Goal: Task Accomplishment & Management: Manage account settings

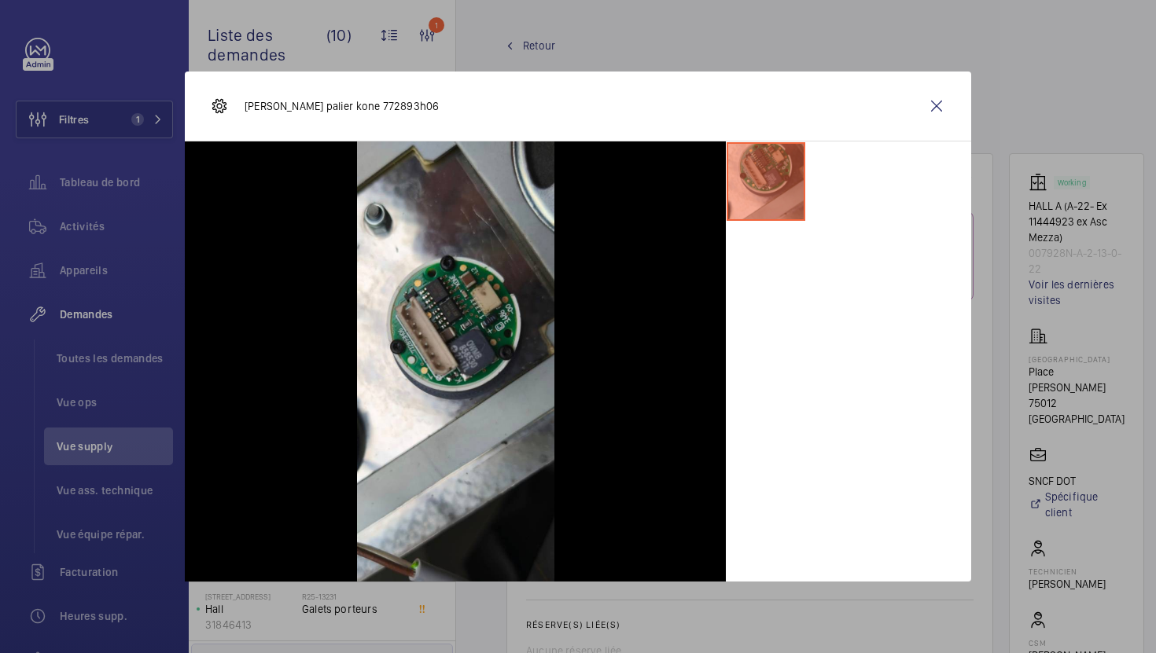
scroll to position [671, 0]
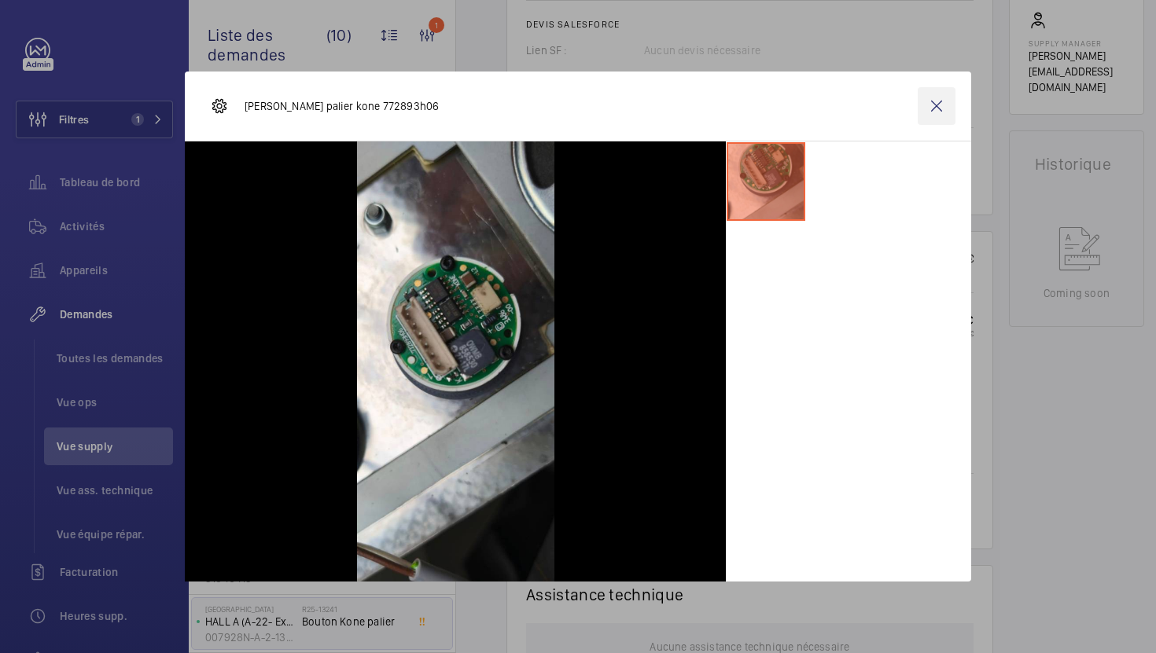
click at [934, 112] on wm-front-icon-button at bounding box center [936, 106] width 38 height 38
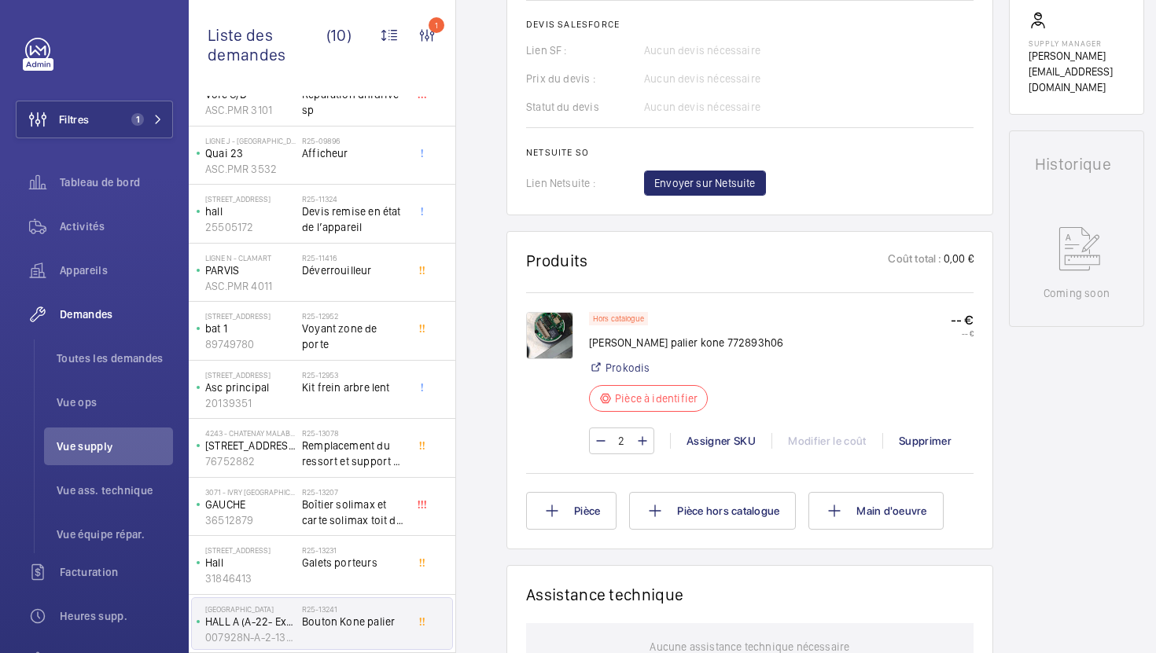
click at [546, 337] on img at bounding box center [549, 335] width 47 height 47
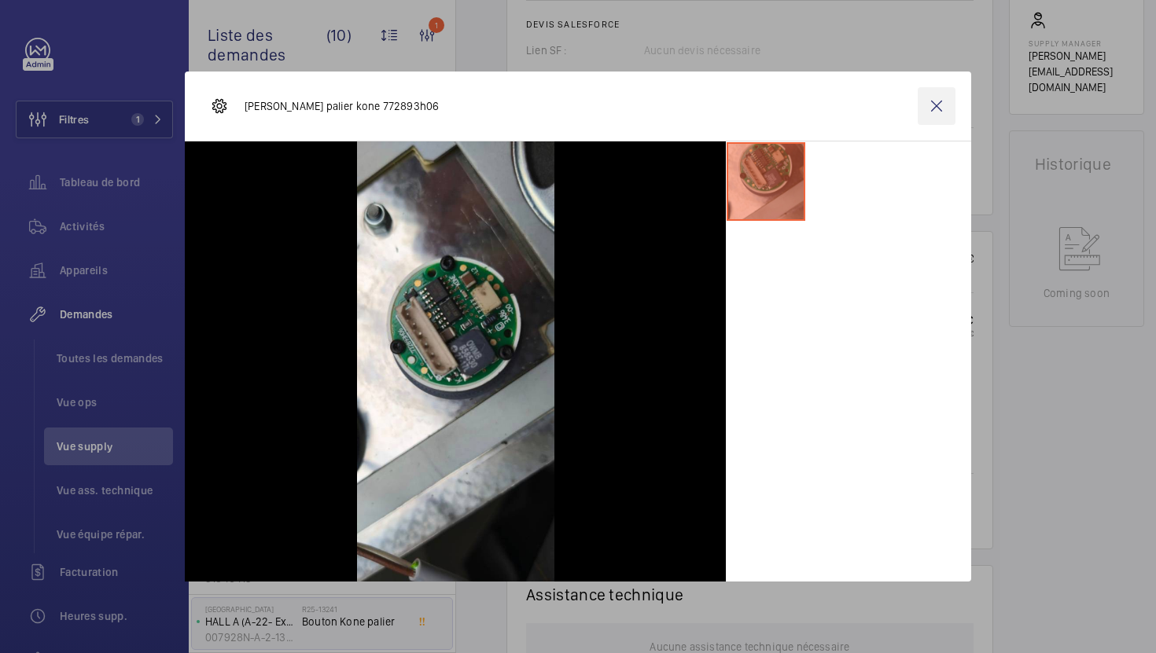
click at [946, 98] on wm-front-icon-button at bounding box center [936, 106] width 38 height 38
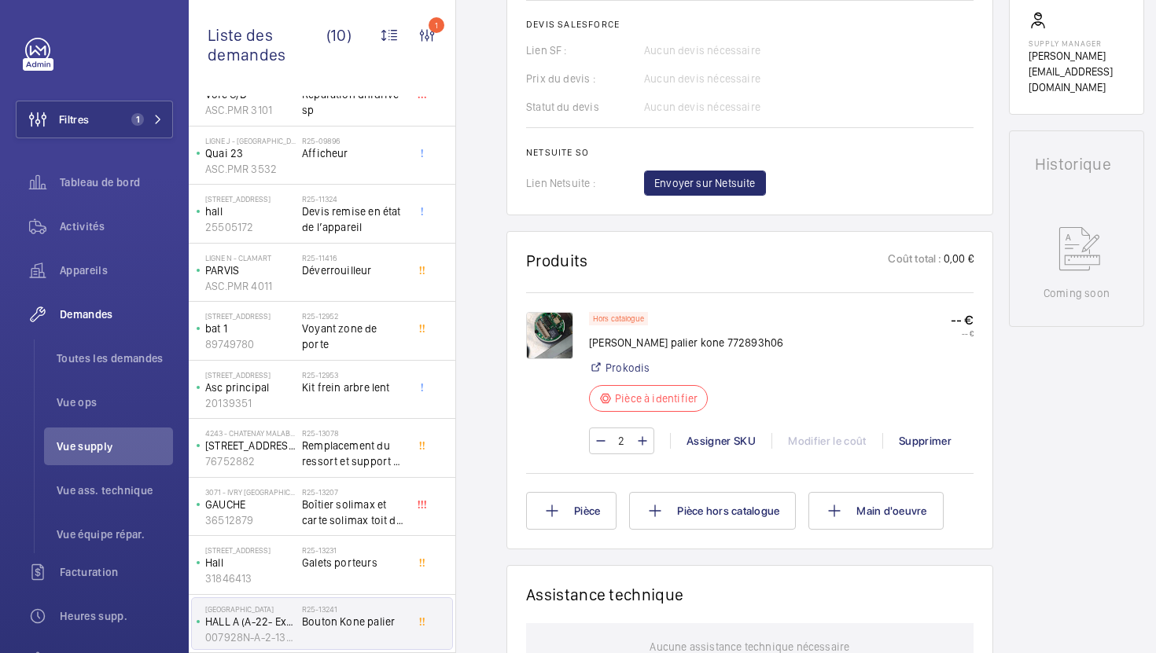
click at [712, 351] on p "[PERSON_NAME] palier kone 772893h06" at bounding box center [686, 343] width 194 height 16
click at [715, 346] on p "[PERSON_NAME] palier kone 772893h06" at bounding box center [686, 343] width 194 height 16
copy p "772893h06"
click at [561, 338] on img at bounding box center [549, 335] width 47 height 47
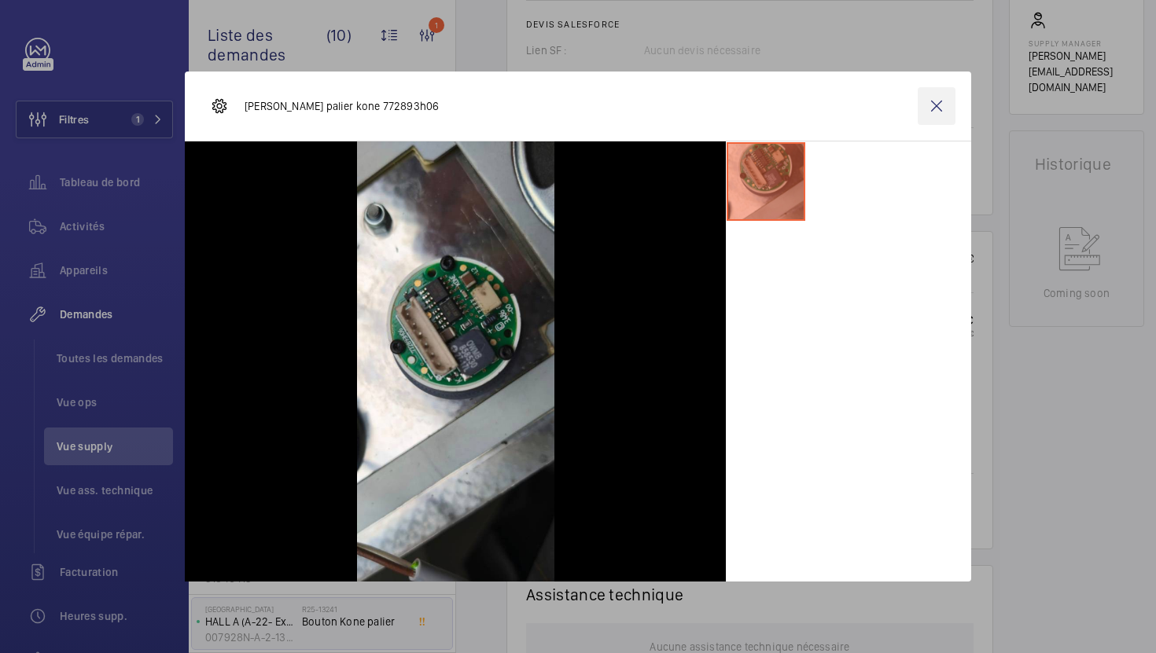
click at [939, 103] on wm-front-icon-button at bounding box center [936, 106] width 38 height 38
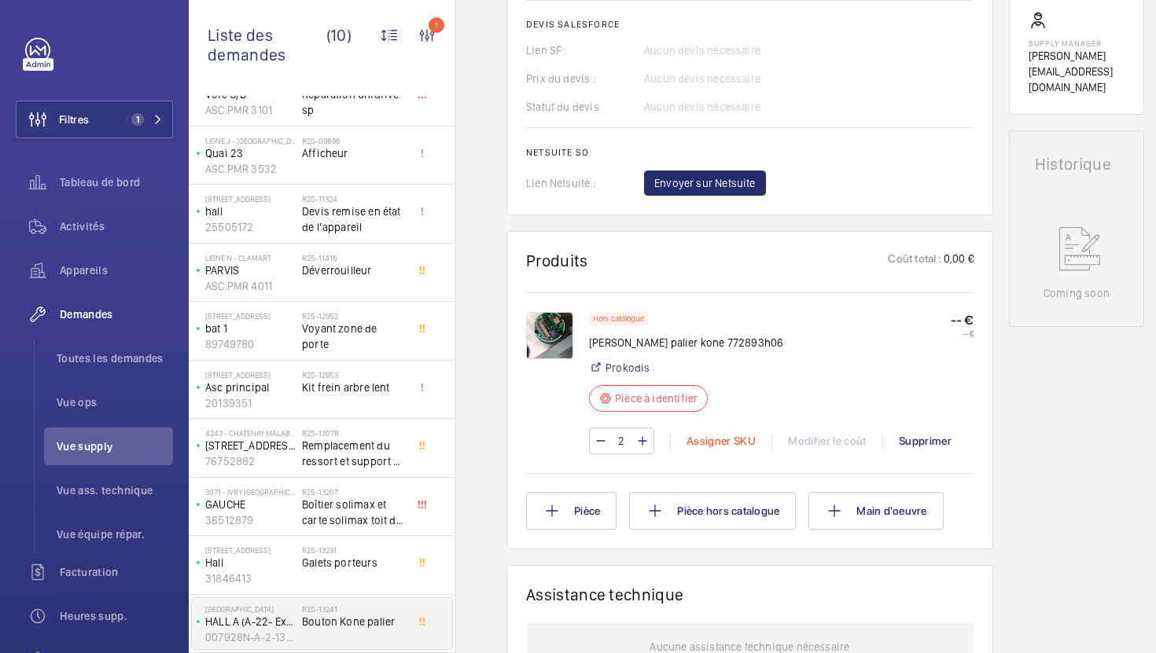
click at [710, 441] on div "Assigner SKU" at bounding box center [720, 441] width 101 height 16
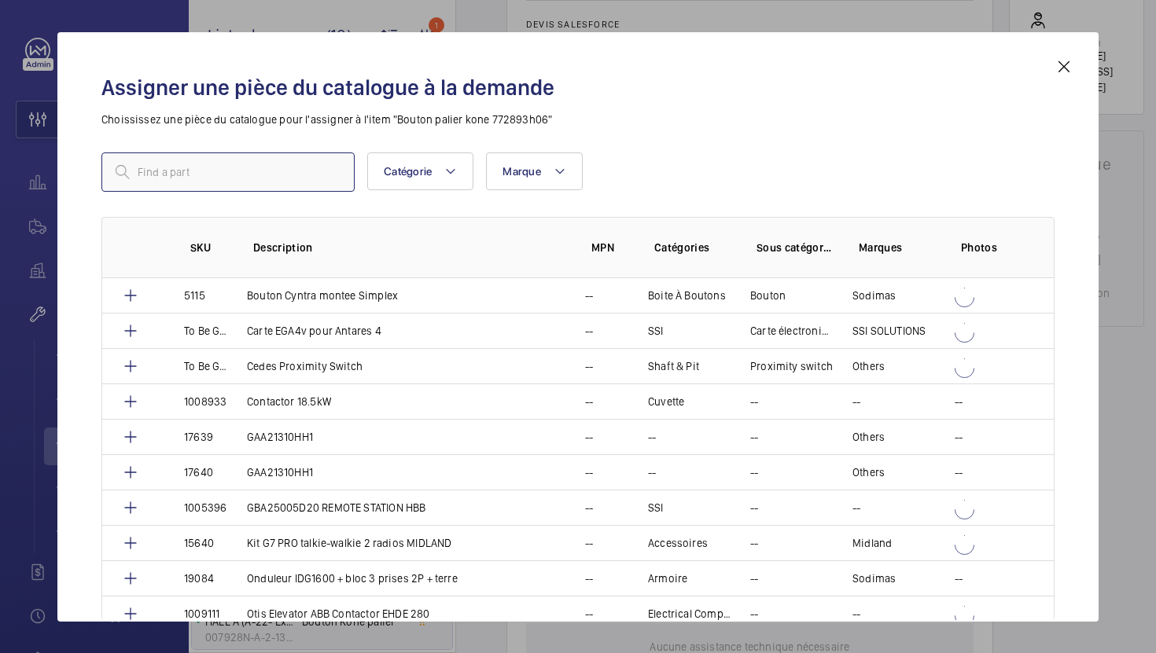
click at [289, 172] on input "text" at bounding box center [227, 172] width 253 height 39
paste input "17247"
type input "17247"
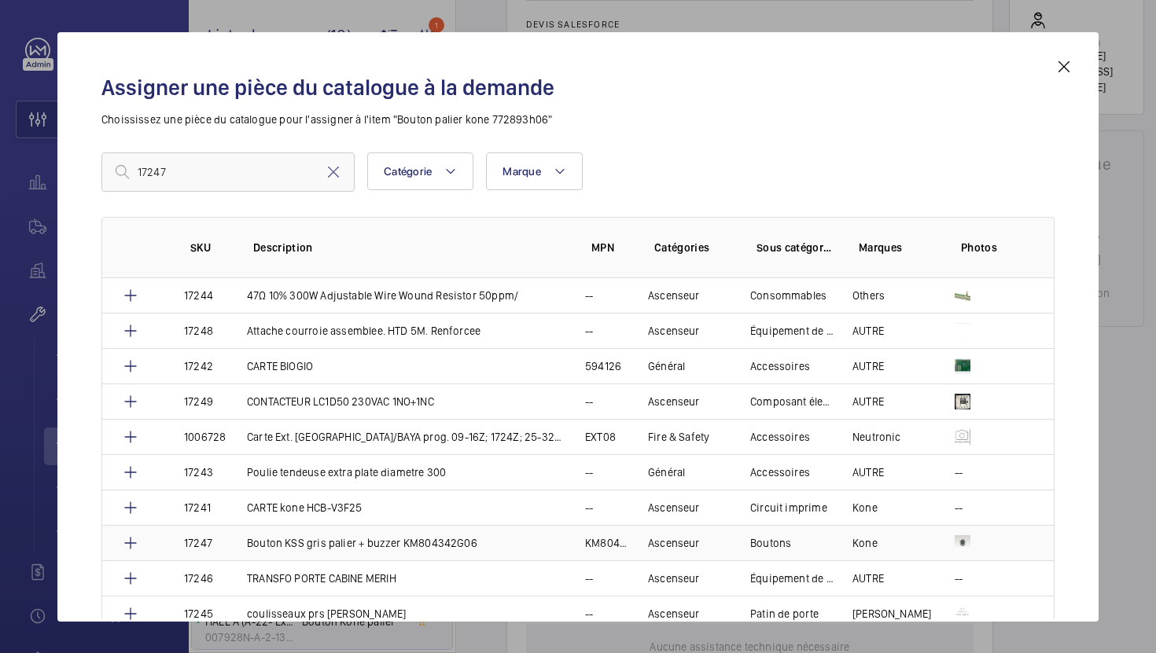
click at [353, 544] on p "Bouton KSS gris palier + buzzer KM804342G06" at bounding box center [362, 543] width 230 height 16
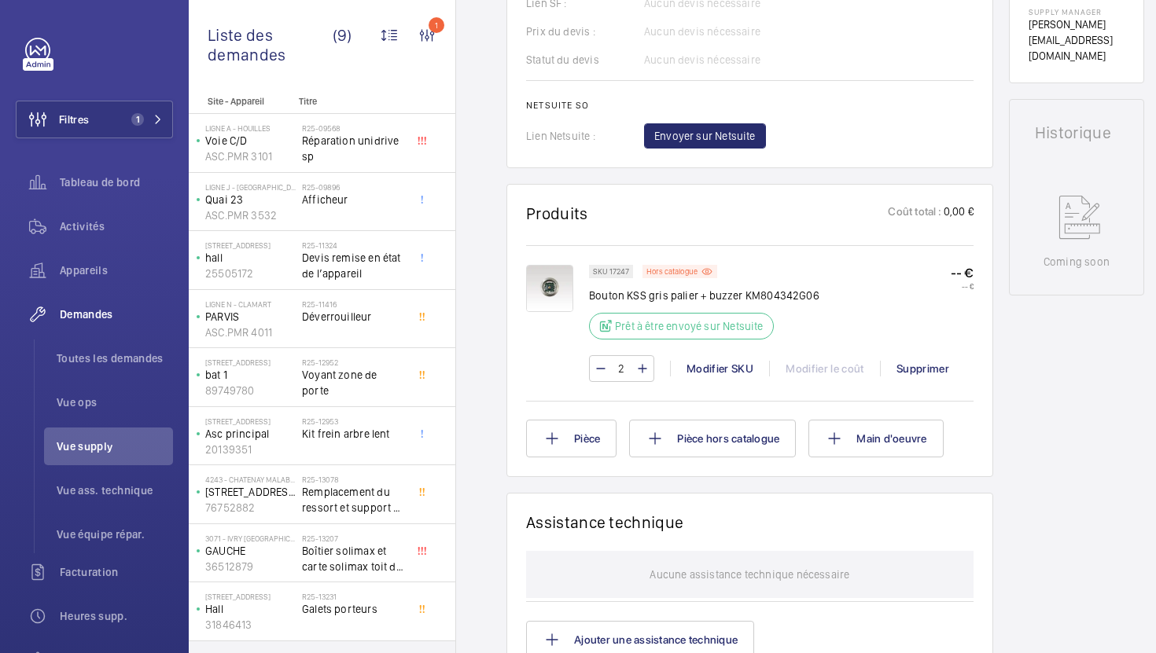
scroll to position [719, 0]
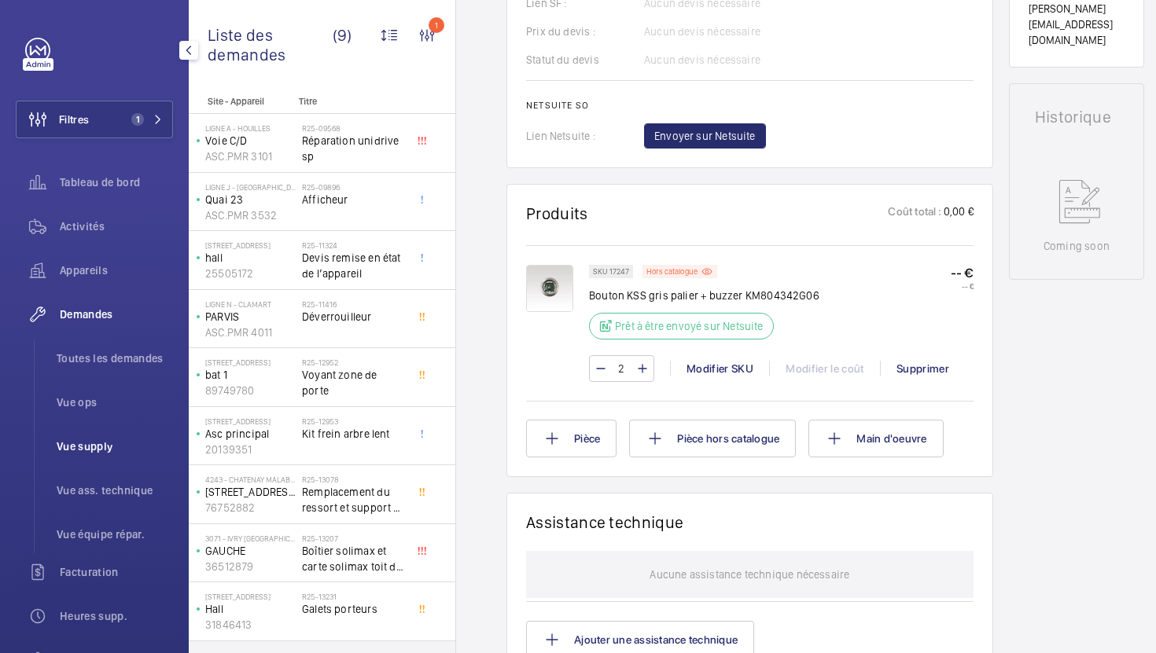
click at [110, 450] on span "Vue supply" at bounding box center [115, 447] width 116 height 16
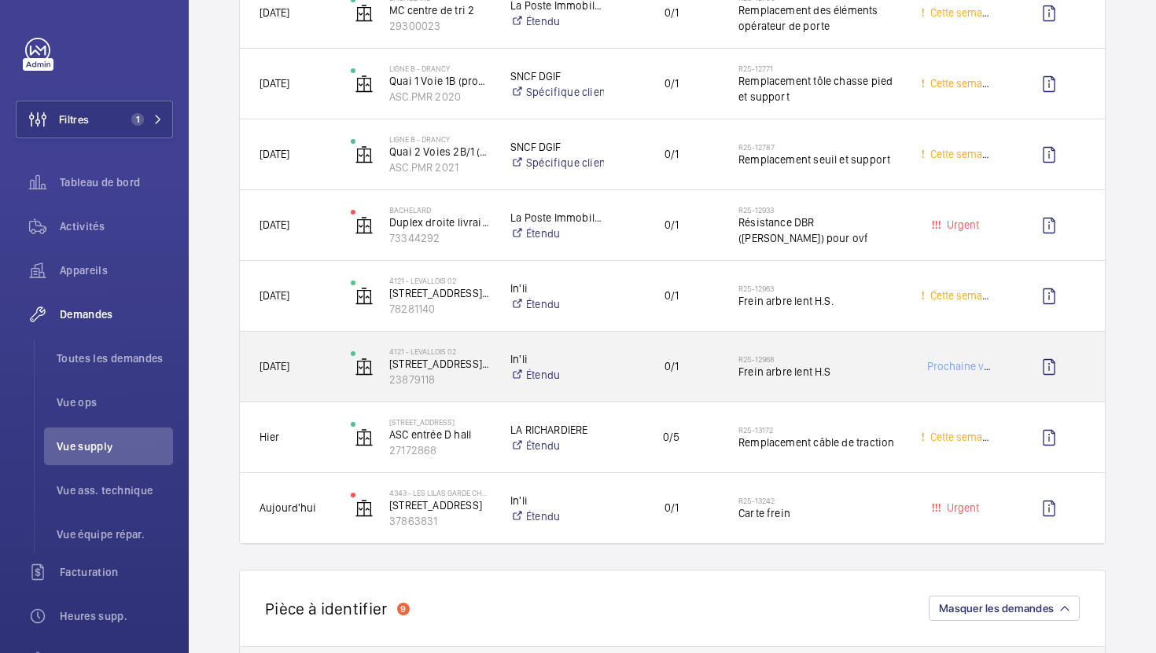
scroll to position [546, 0]
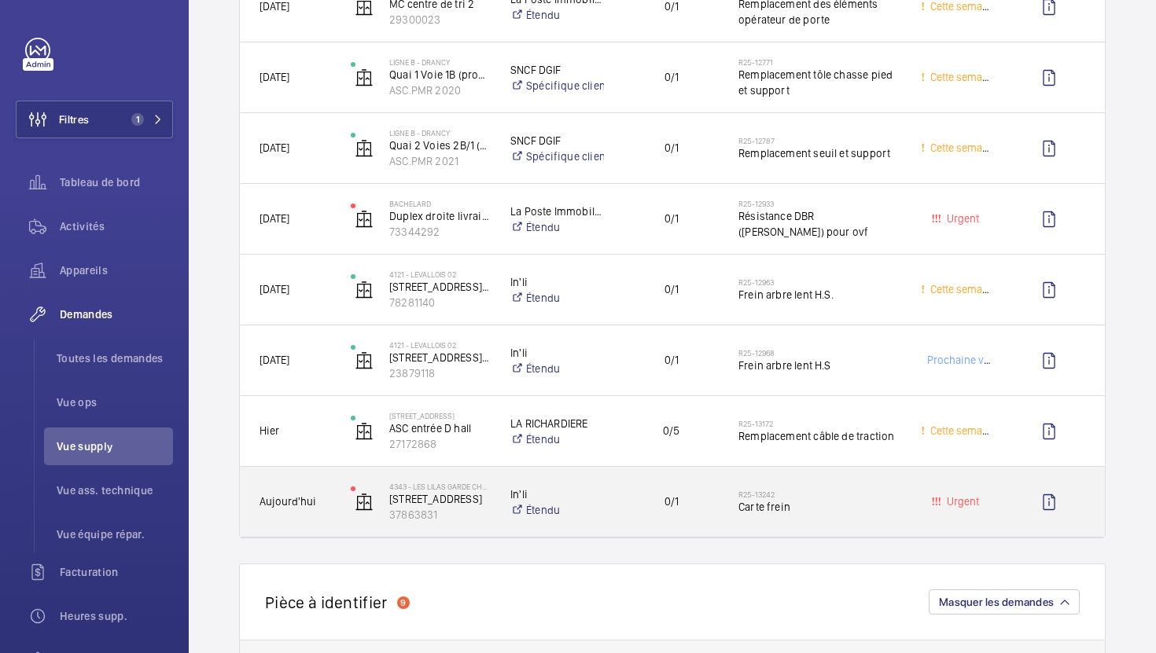
click at [619, 523] on div "0/1" at bounding box center [661, 502] width 112 height 50
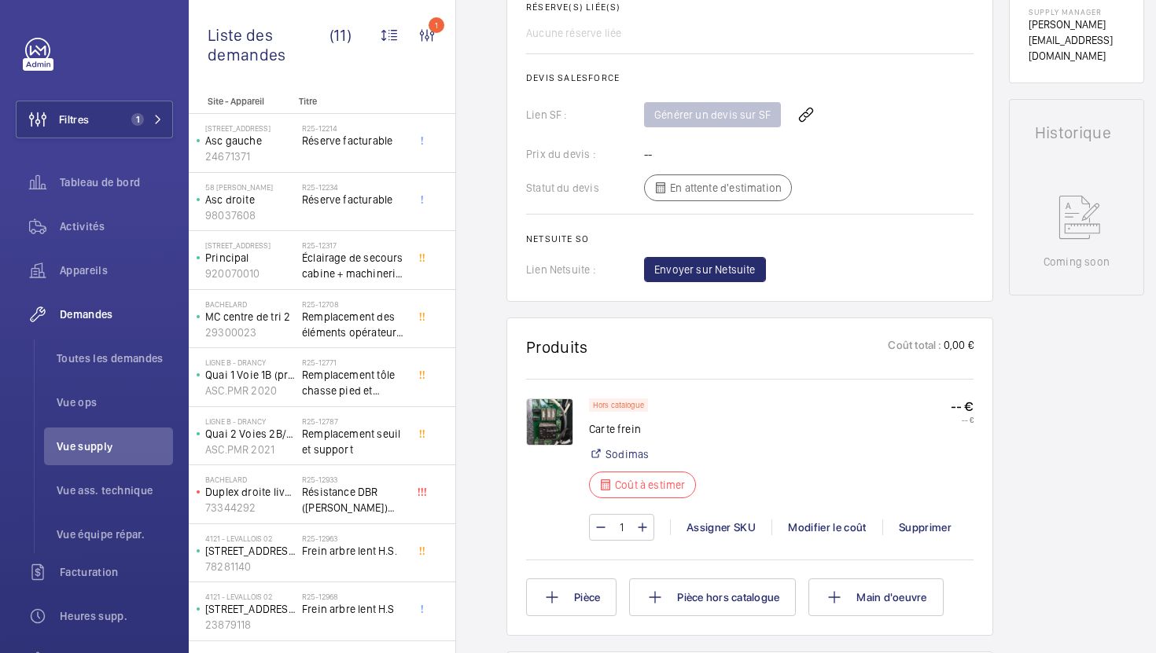
scroll to position [621, 0]
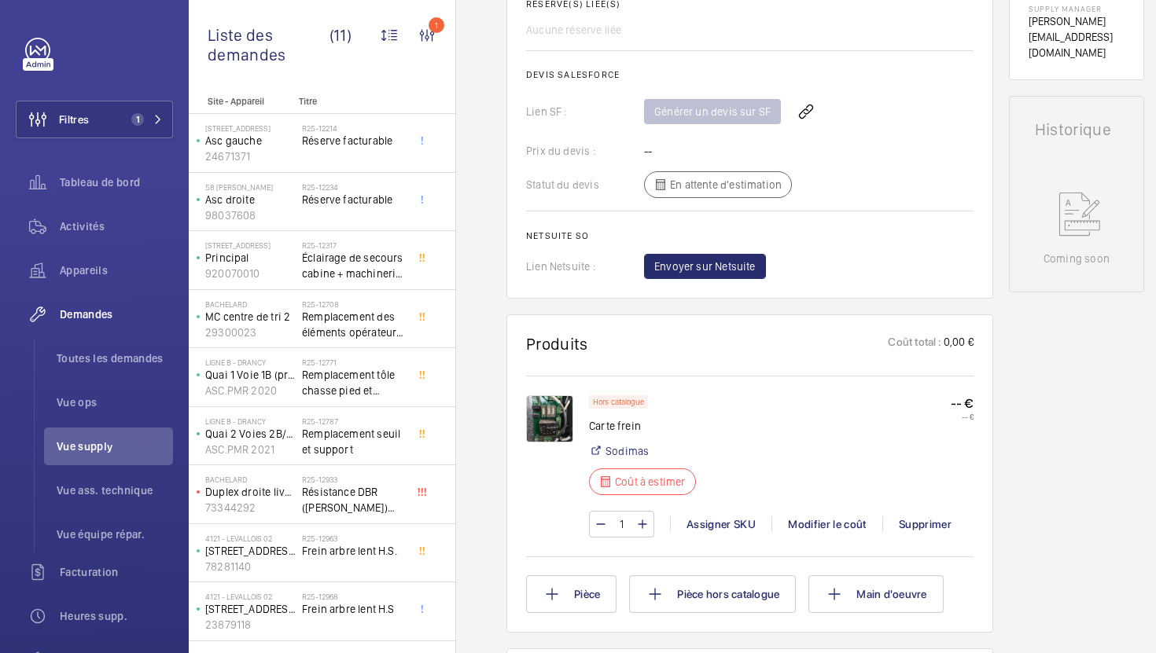
click at [558, 405] on img at bounding box center [549, 418] width 47 height 47
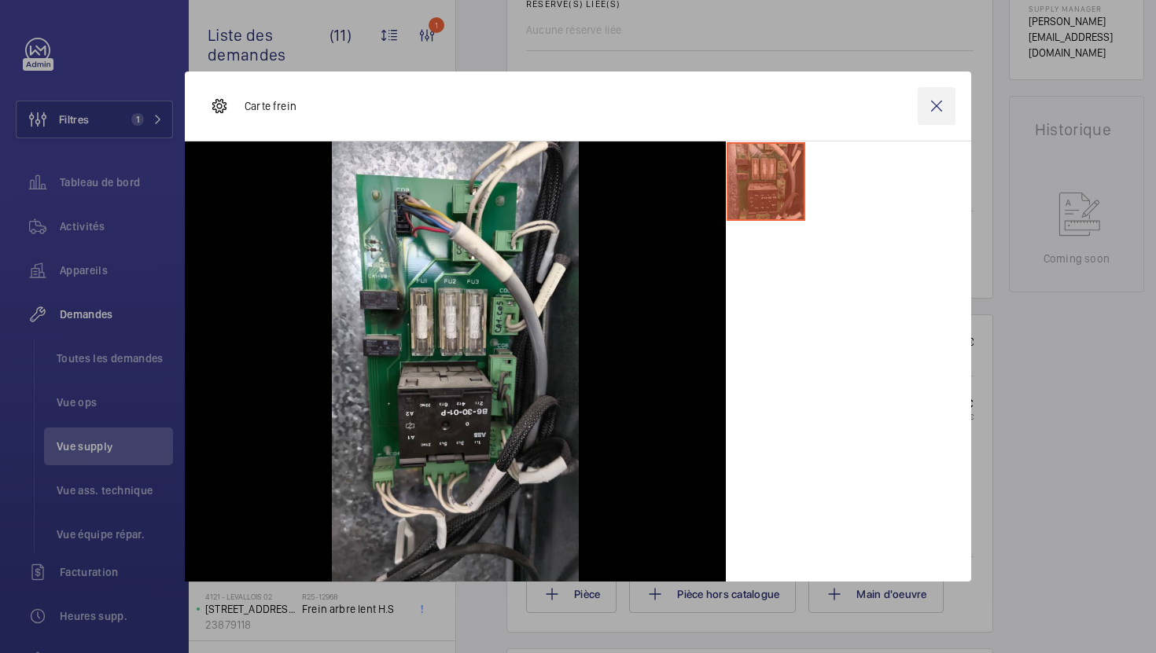
click at [938, 109] on wm-front-icon-button at bounding box center [936, 106] width 38 height 38
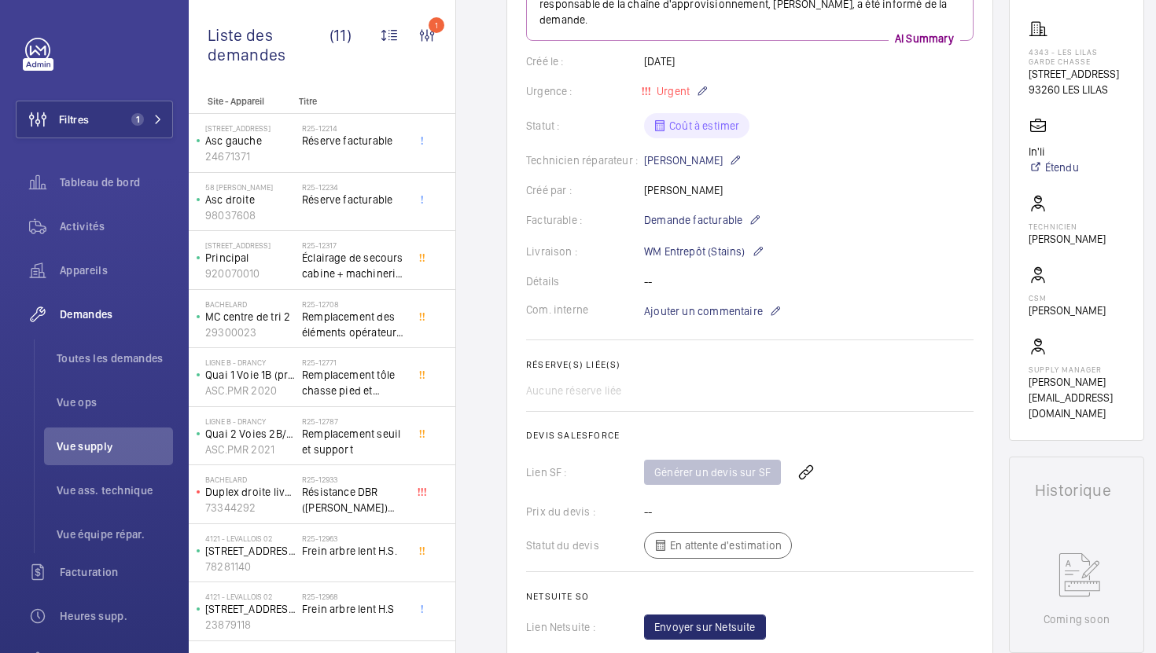
scroll to position [0, 0]
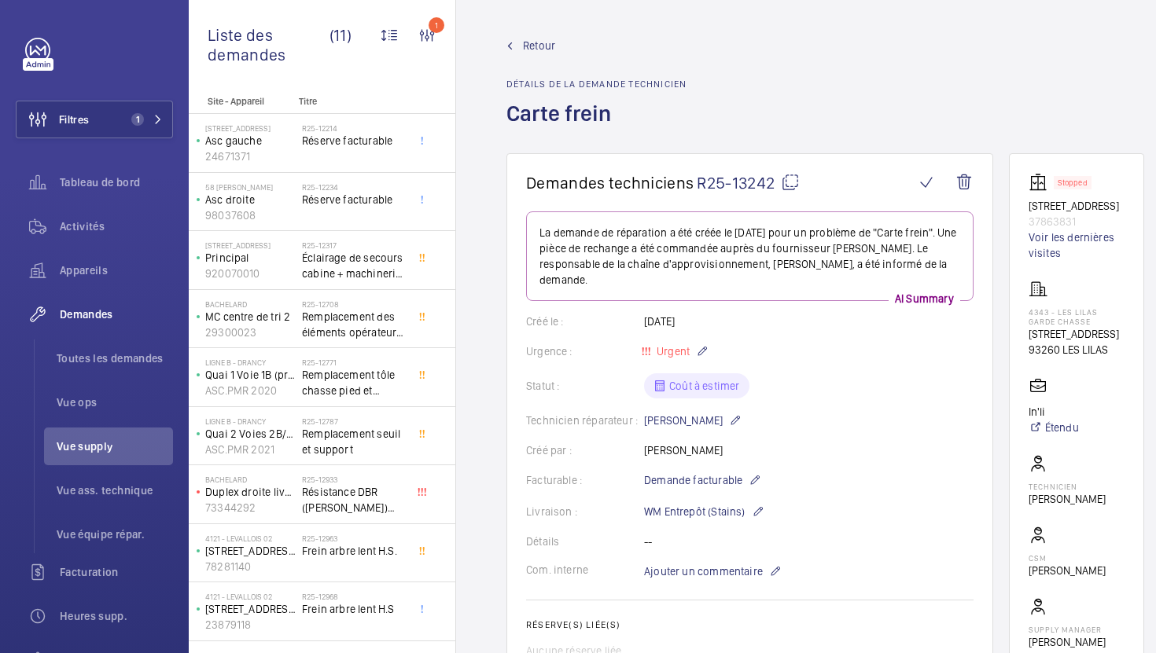
click at [781, 182] on mat-icon at bounding box center [790, 182] width 19 height 19
click at [680, 563] on span "Ajouter un commentaire" at bounding box center [703, 571] width 119 height 16
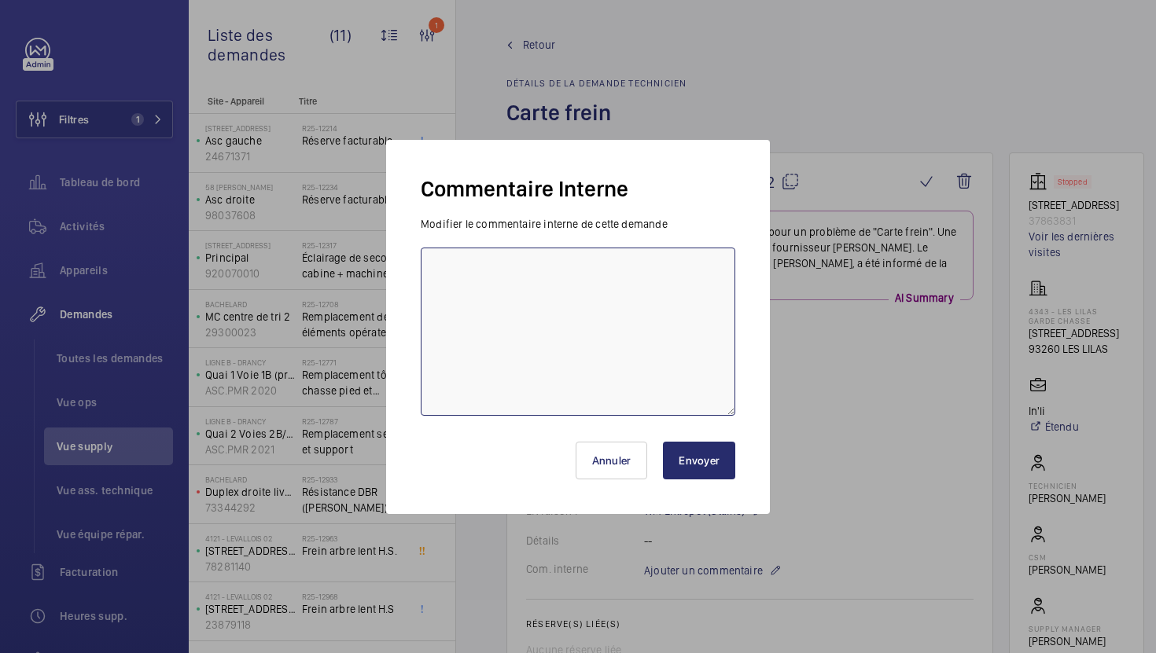
click at [627, 351] on textarea at bounding box center [578, 332] width 314 height 168
type textarea "03/10 demande de [PERSON_NAME] envoyée à [GEOGRAPHIC_DATA]"
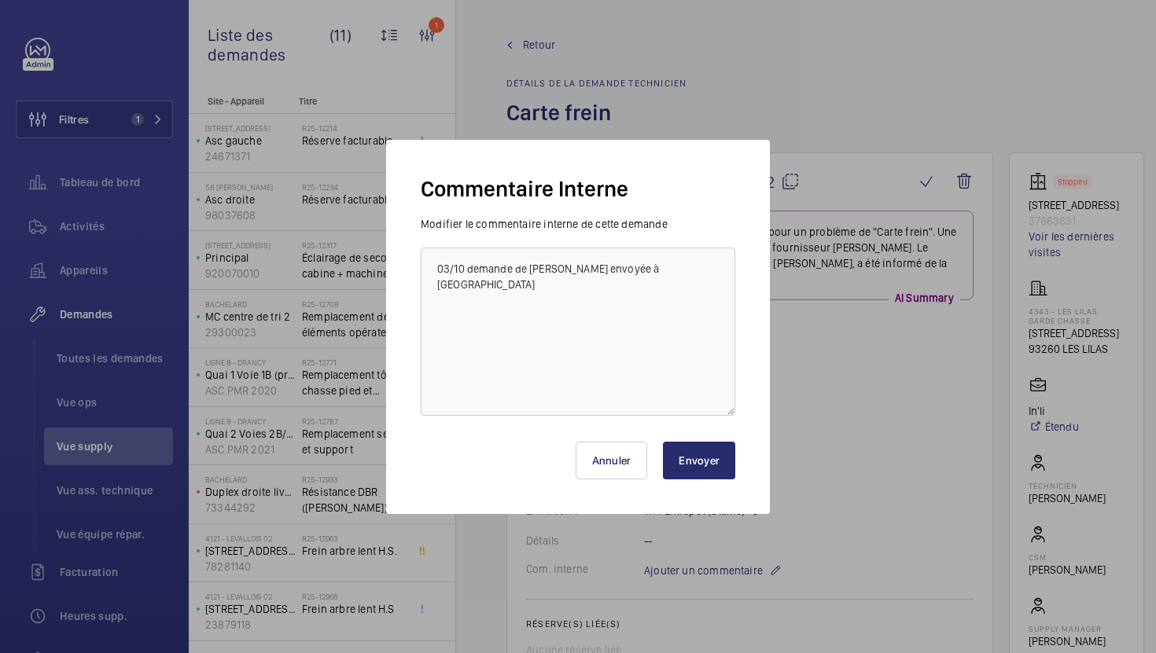
click at [704, 471] on button "Envoyer" at bounding box center [699, 461] width 72 height 38
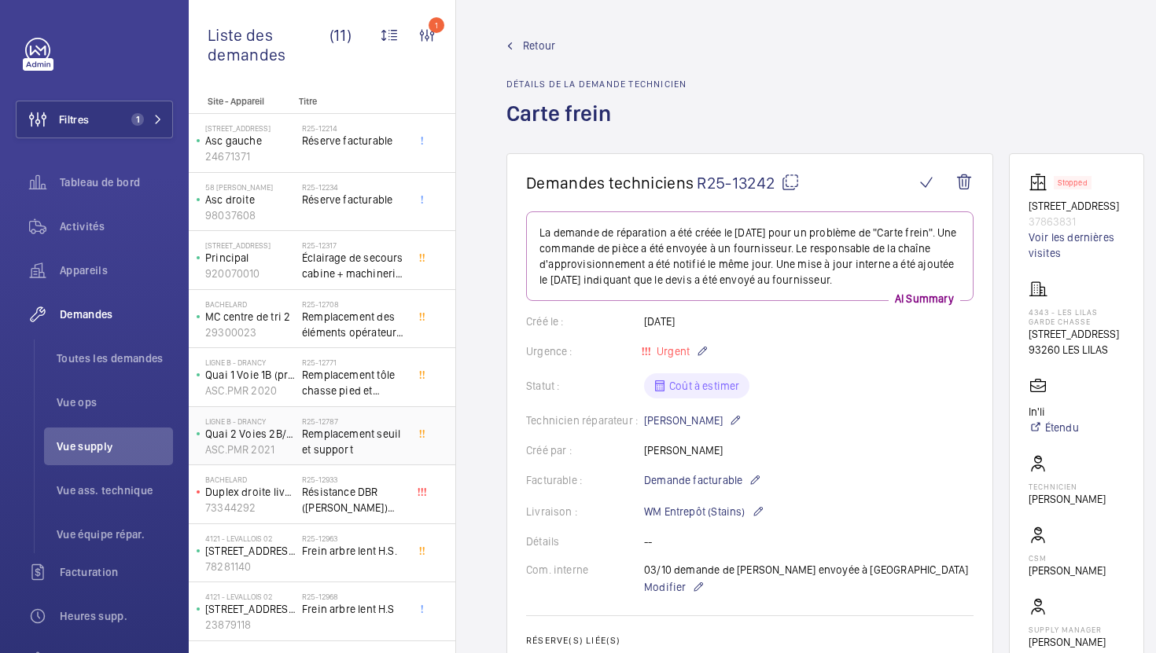
scroll to position [105, 0]
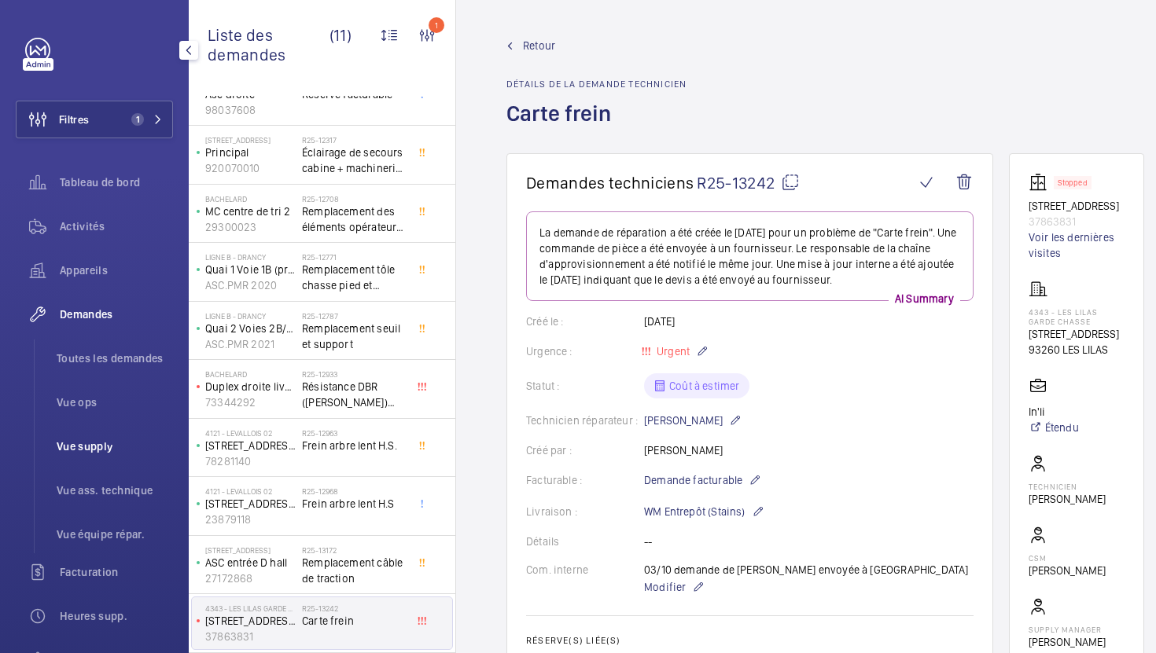
click at [129, 441] on span "Vue supply" at bounding box center [115, 447] width 116 height 16
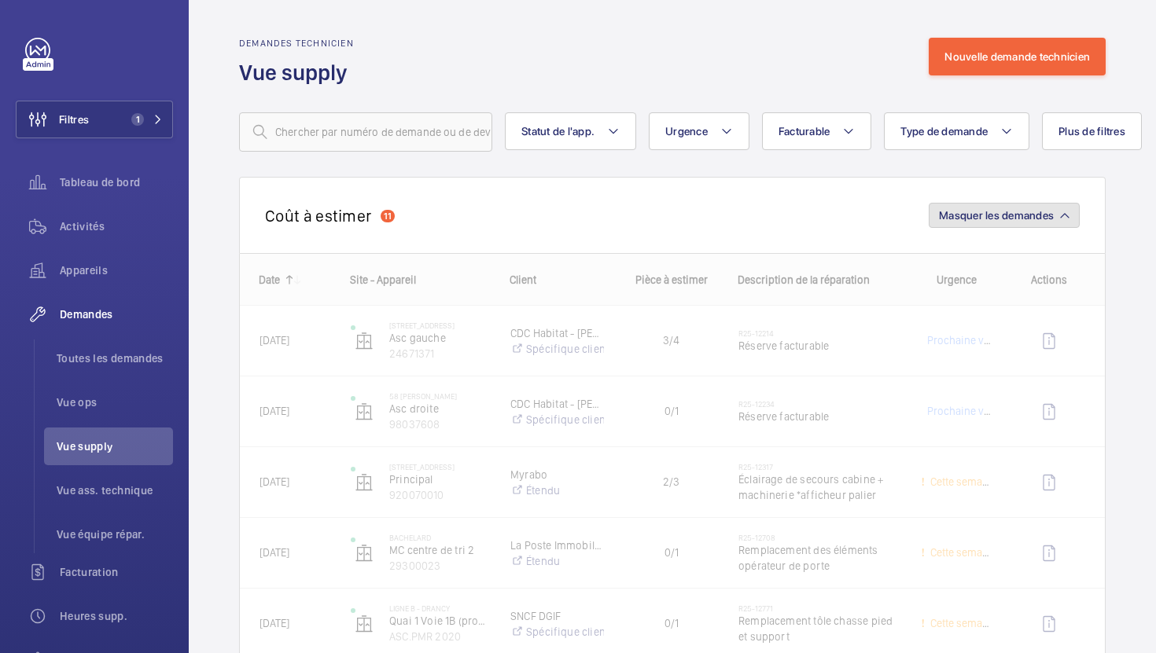
click at [1019, 211] on span "Masquer les demandes" at bounding box center [996, 215] width 115 height 13
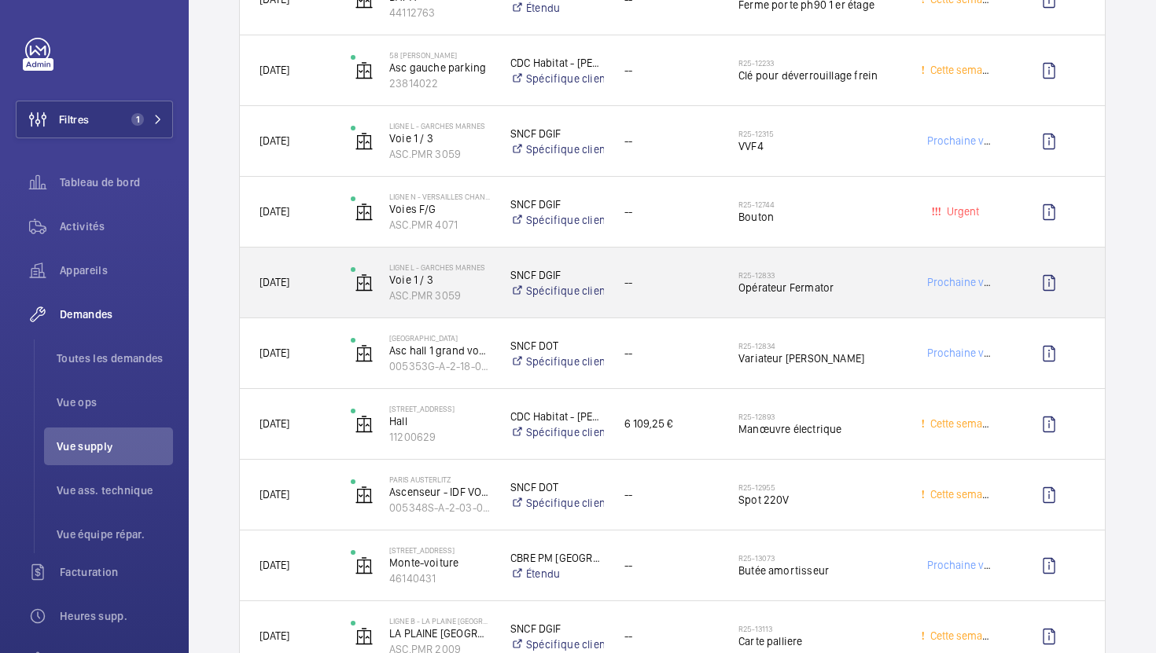
scroll to position [1388, 0]
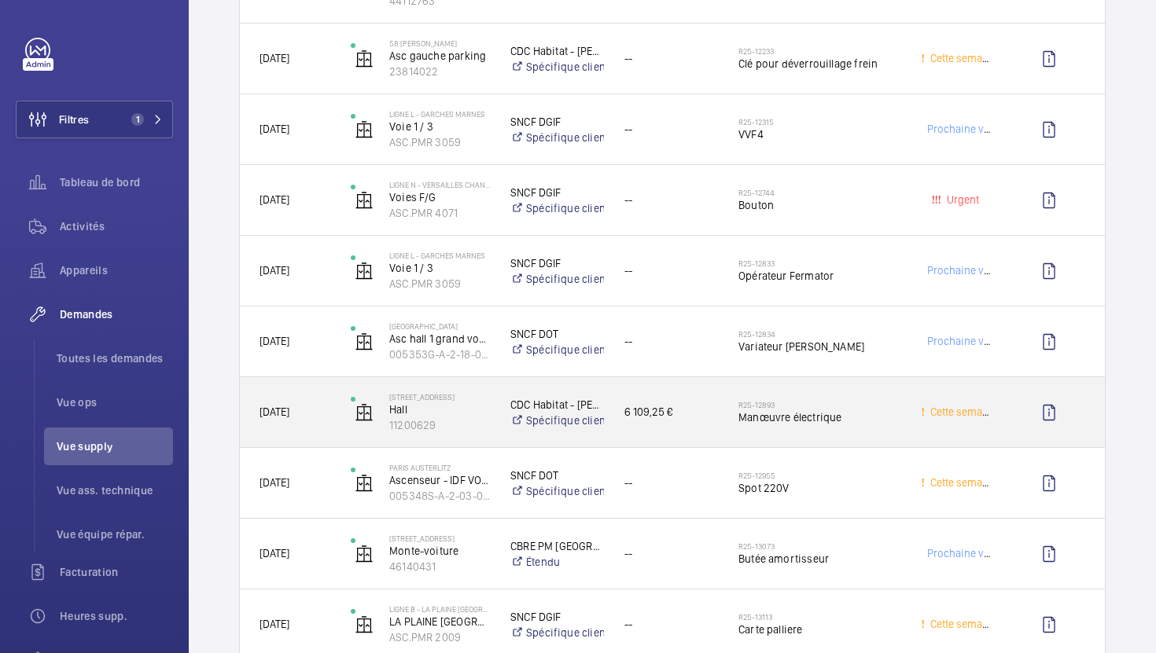
click at [694, 432] on div "6 109,25 €" at bounding box center [661, 413] width 112 height 50
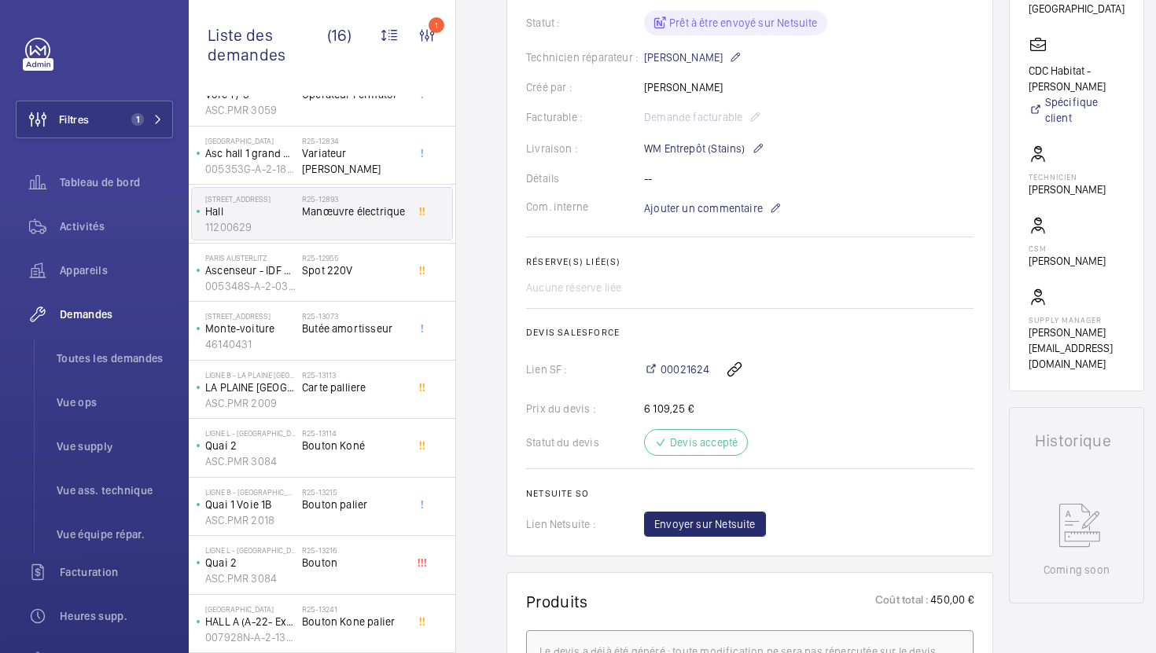
scroll to position [393, 0]
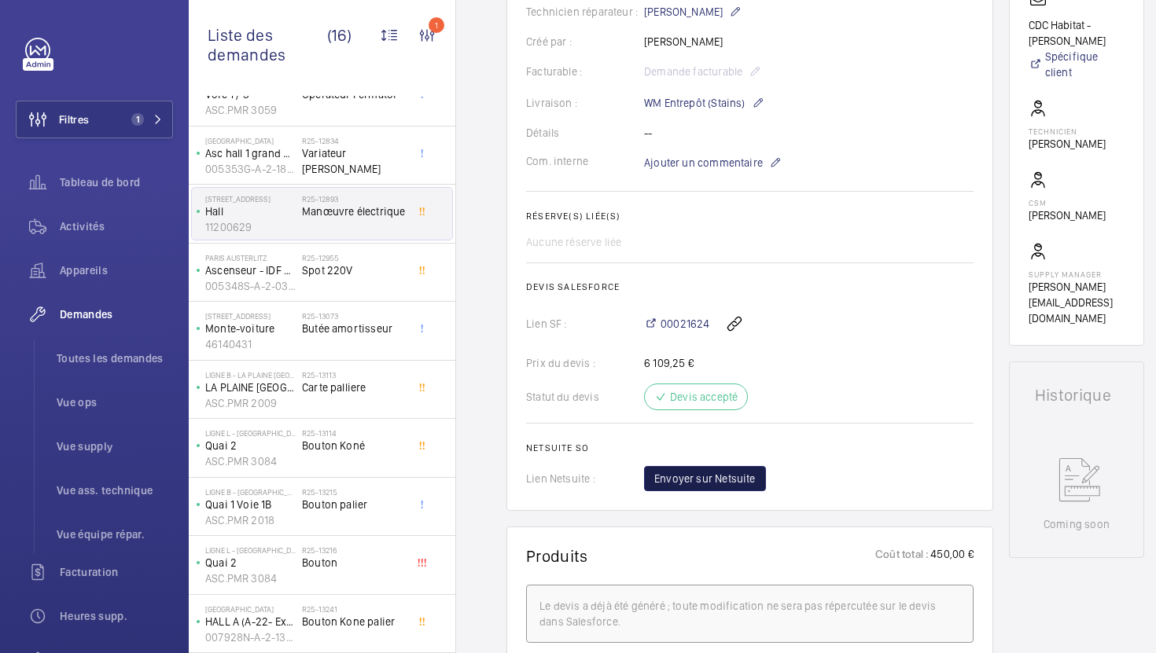
click at [727, 487] on span "Envoyer sur Netsuite" at bounding box center [704, 479] width 101 height 16
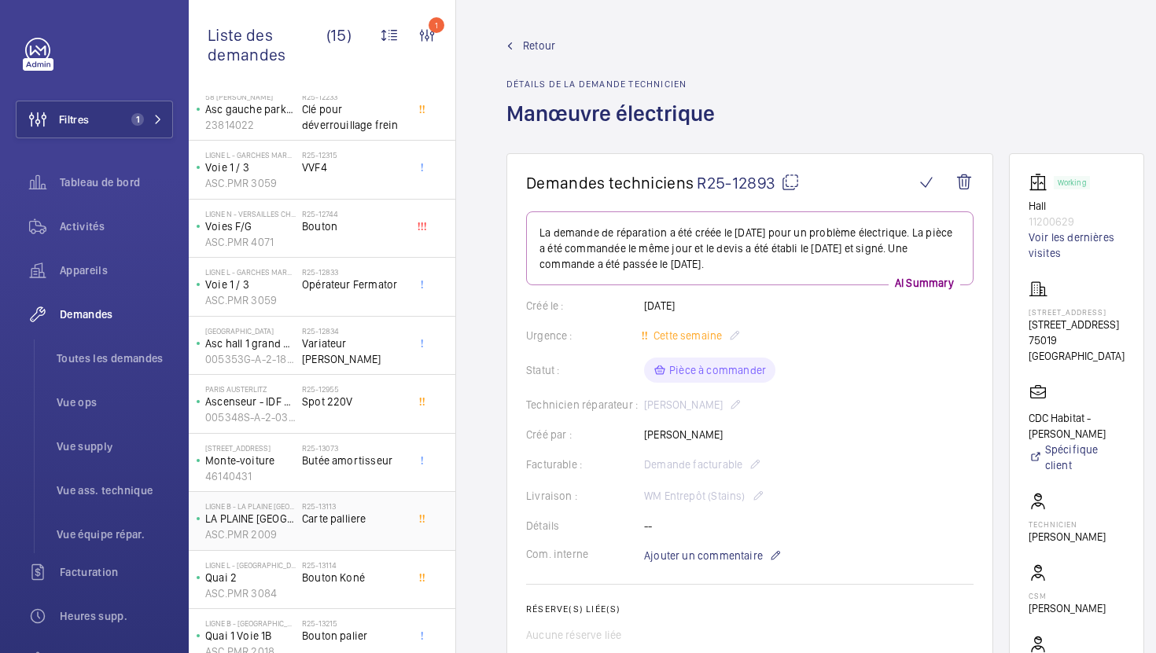
scroll to position [211, 0]
click at [394, 417] on div "R25-12955 Spot 220V" at bounding box center [354, 404] width 104 height 46
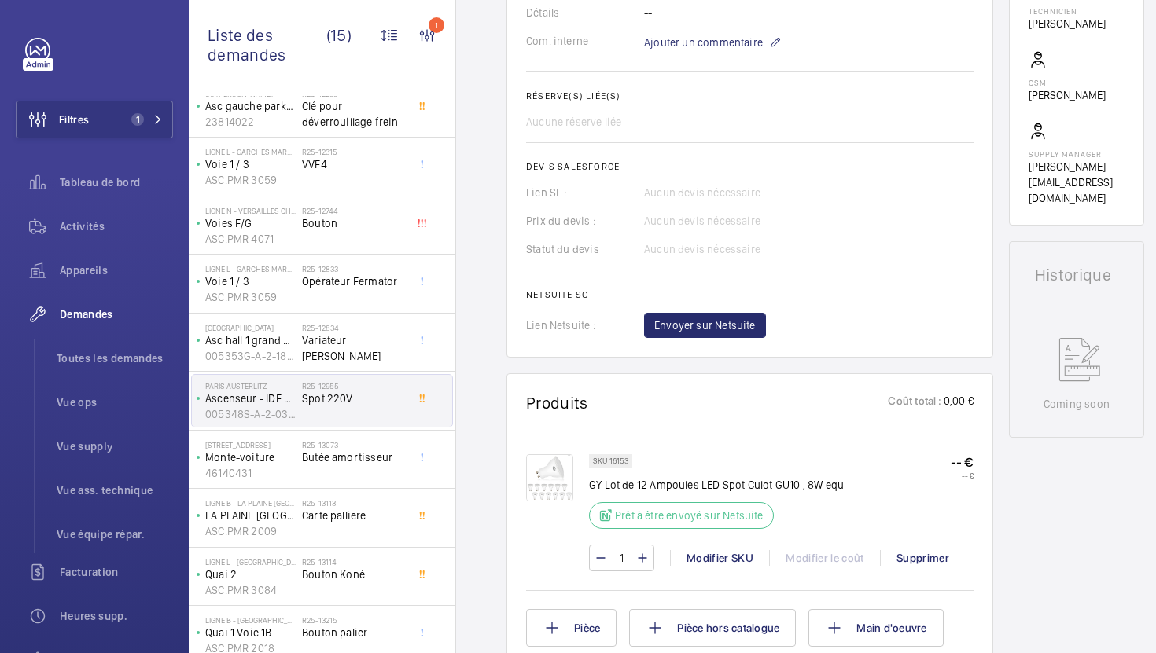
scroll to position [531, 0]
click at [544, 483] on img at bounding box center [549, 476] width 47 height 47
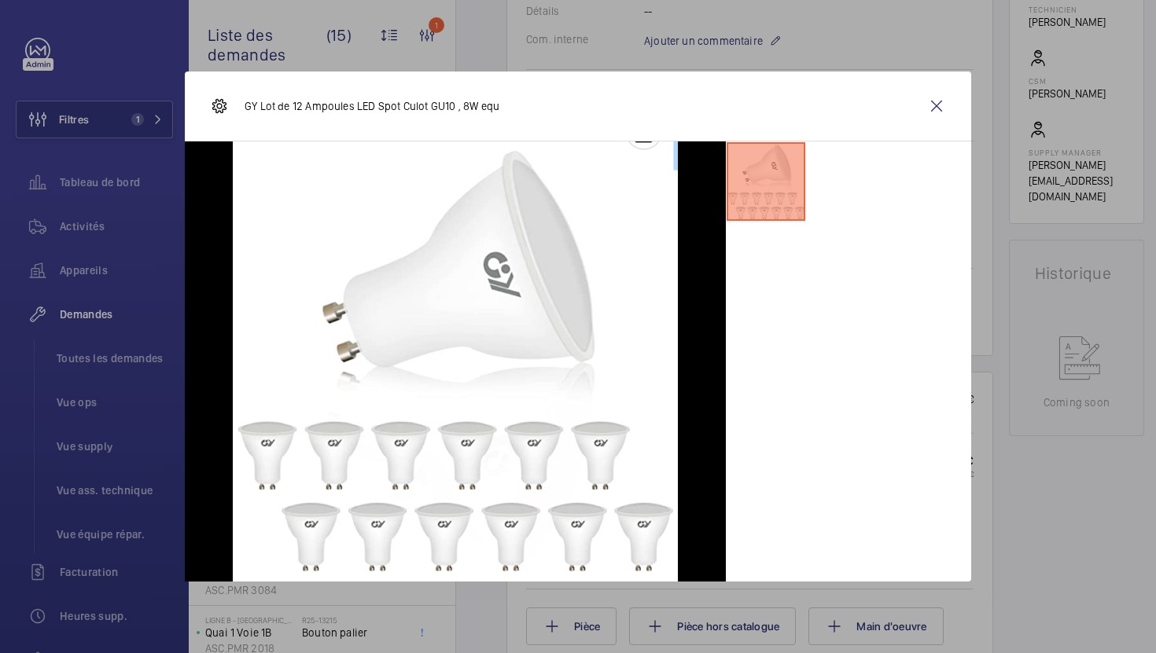
click at [1020, 512] on div at bounding box center [578, 326] width 1156 height 653
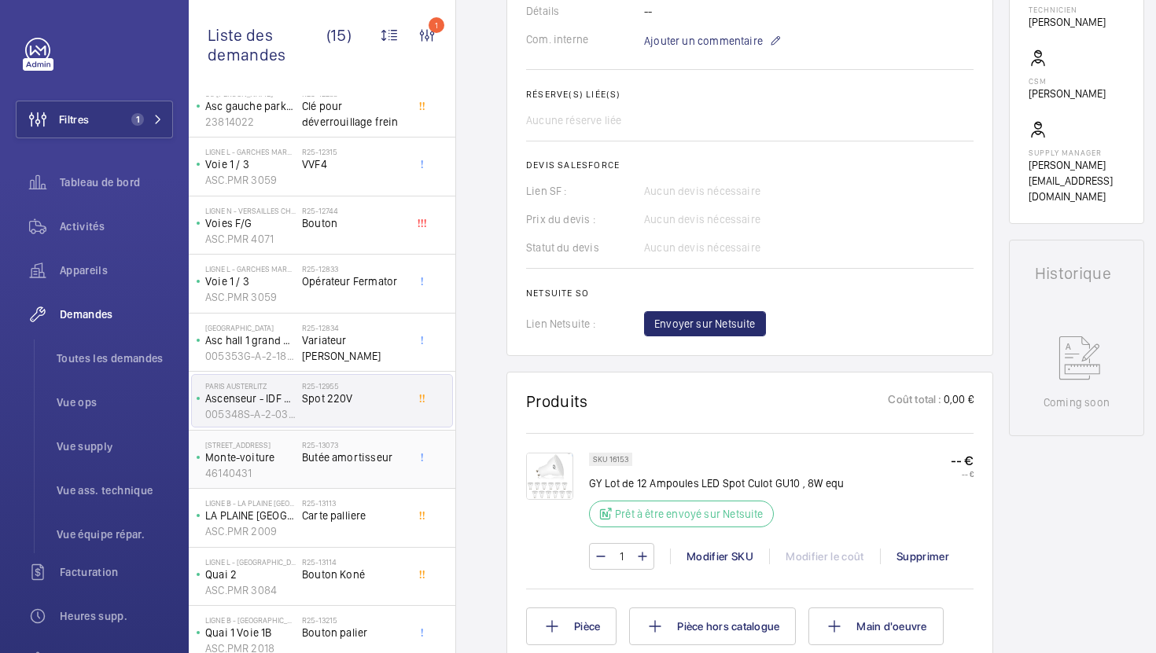
click at [351, 451] on span "Butée amortisseur" at bounding box center [354, 458] width 104 height 16
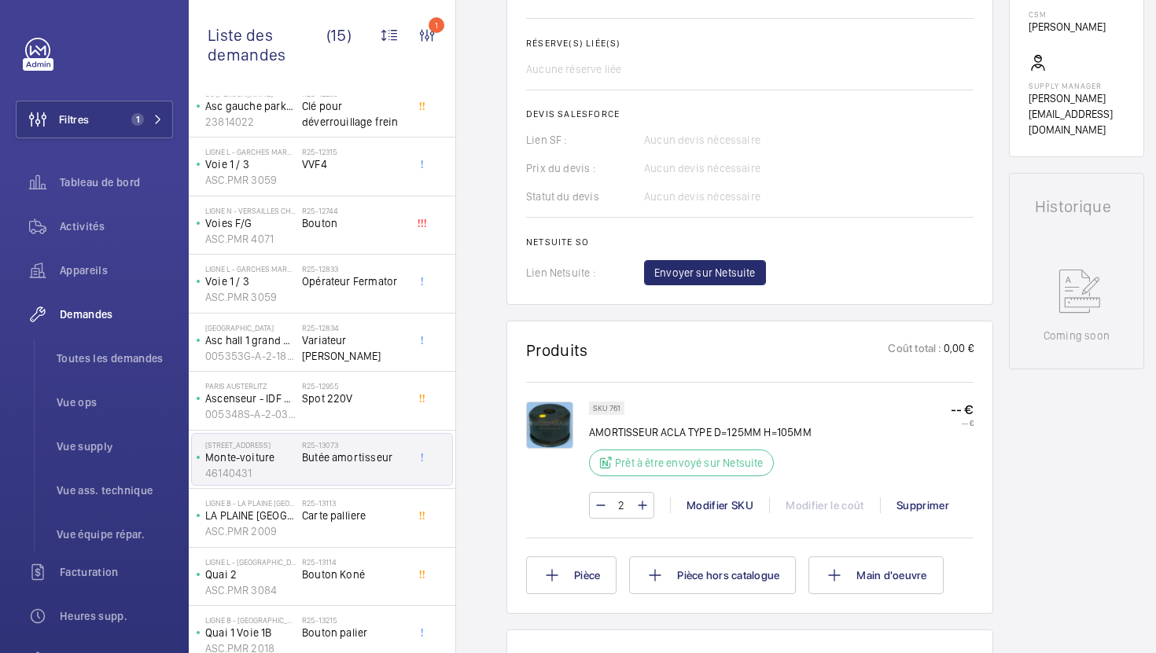
scroll to position [568, 0]
click at [381, 533] on div "R25-13113 Carte palliere" at bounding box center [354, 521] width 104 height 46
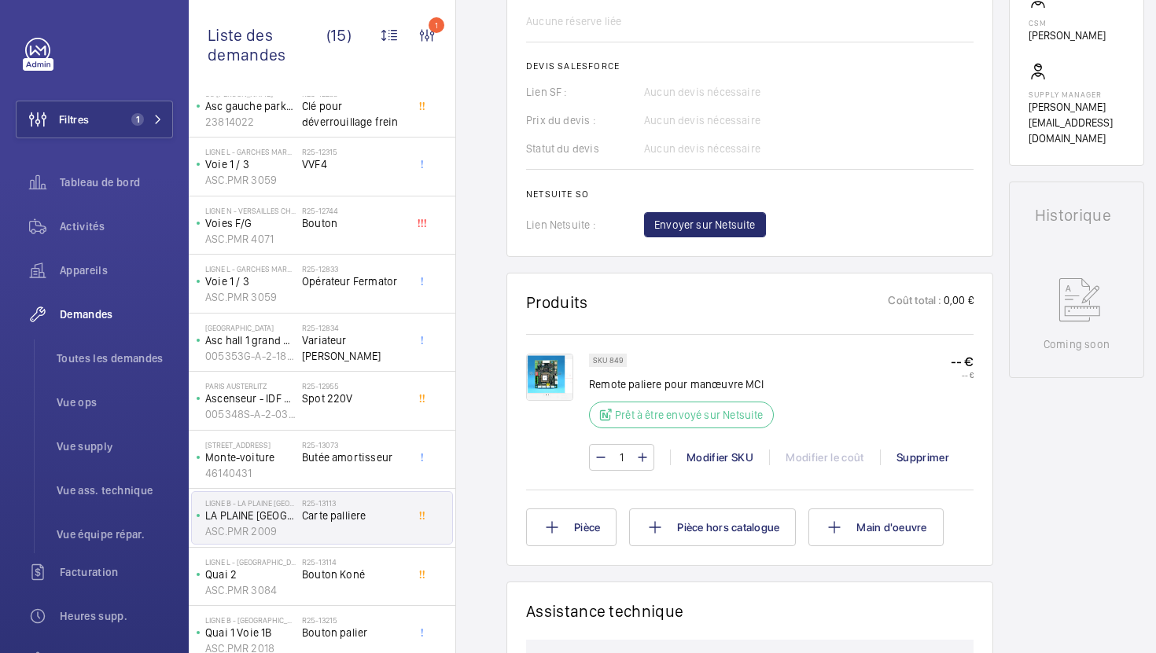
scroll to position [613, 0]
click at [614, 359] on p "SKU 849" at bounding box center [608, 361] width 30 height 6
copy p "849"
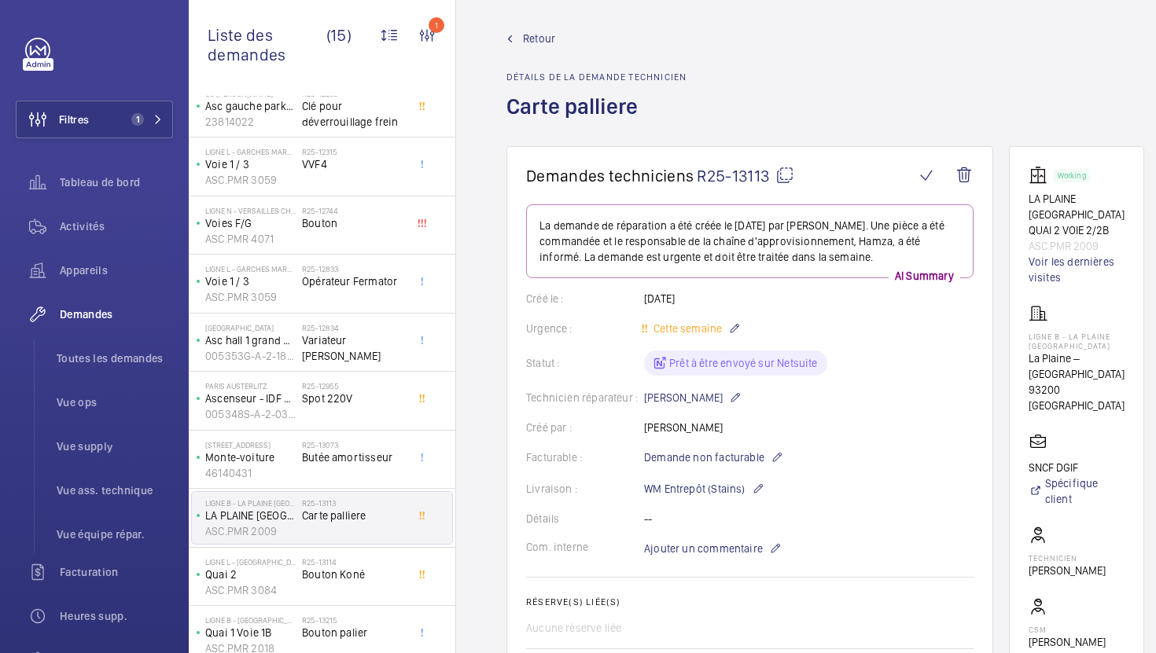
scroll to position [0, 0]
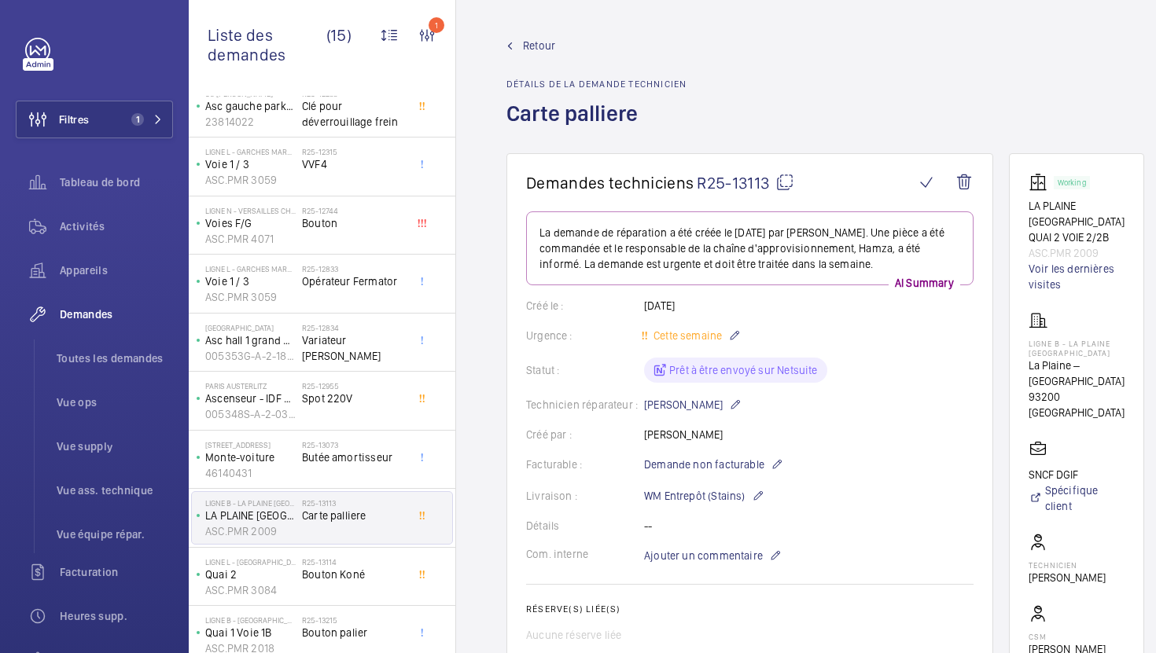
click at [782, 193] on wm-front-card-header "Demandes techniciens R25-13113" at bounding box center [749, 192] width 447 height 39
click at [785, 183] on mat-icon at bounding box center [784, 182] width 19 height 19
drag, startPoint x: 1128, startPoint y: 405, endPoint x: 1022, endPoint y: 362, distance: 114.3
click at [1022, 362] on wm-front-card "Working LA PLAINE [GEOGRAPHIC_DATA] QUAI 2 VOIE 2/2B ASC.PMR 2009 Voir les dern…" at bounding box center [1076, 466] width 135 height 627
copy div "La Plaine – [GEOGRAPHIC_DATA]"
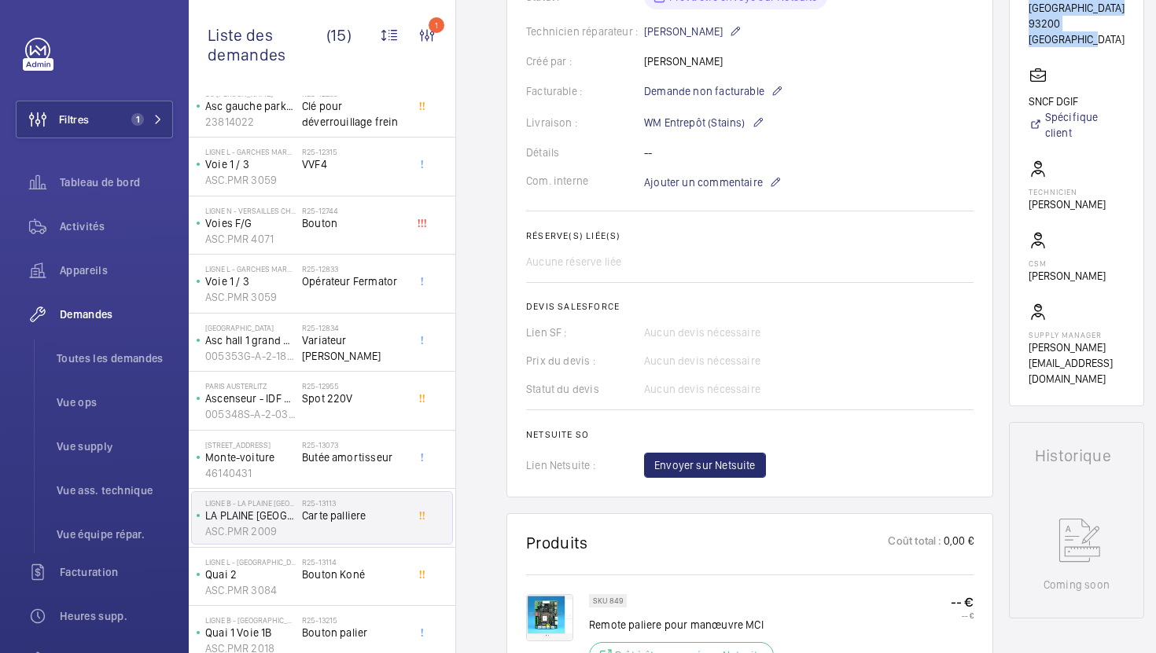
scroll to position [347, 0]
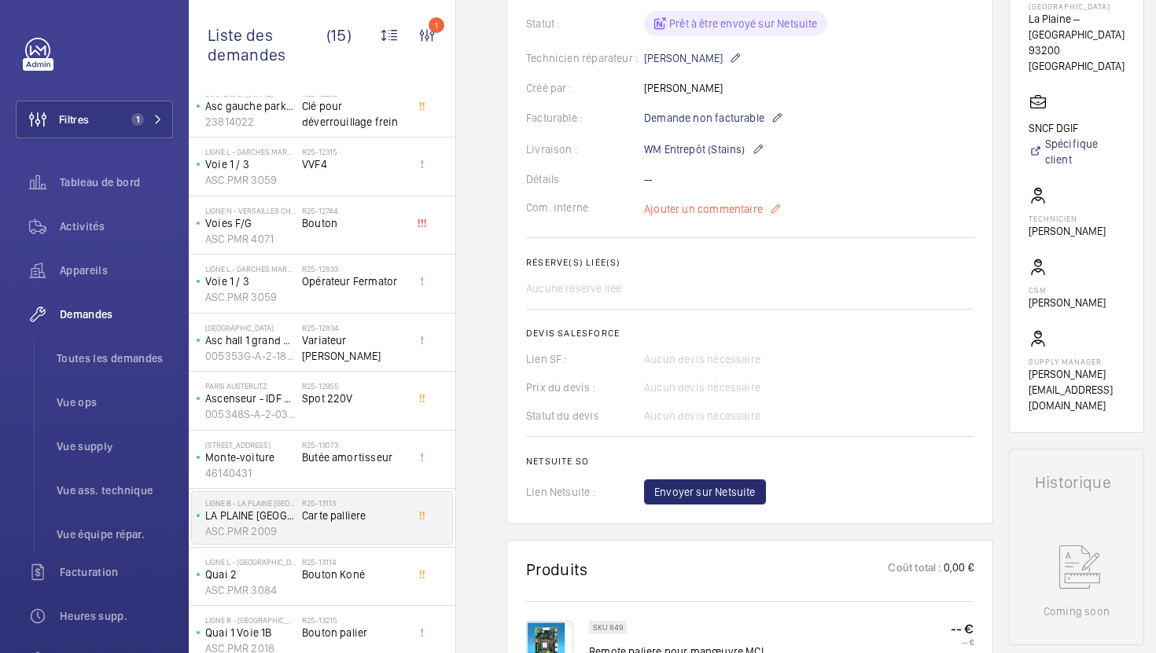
click at [724, 200] on p "Ajouter un commentaire" at bounding box center [713, 209] width 138 height 19
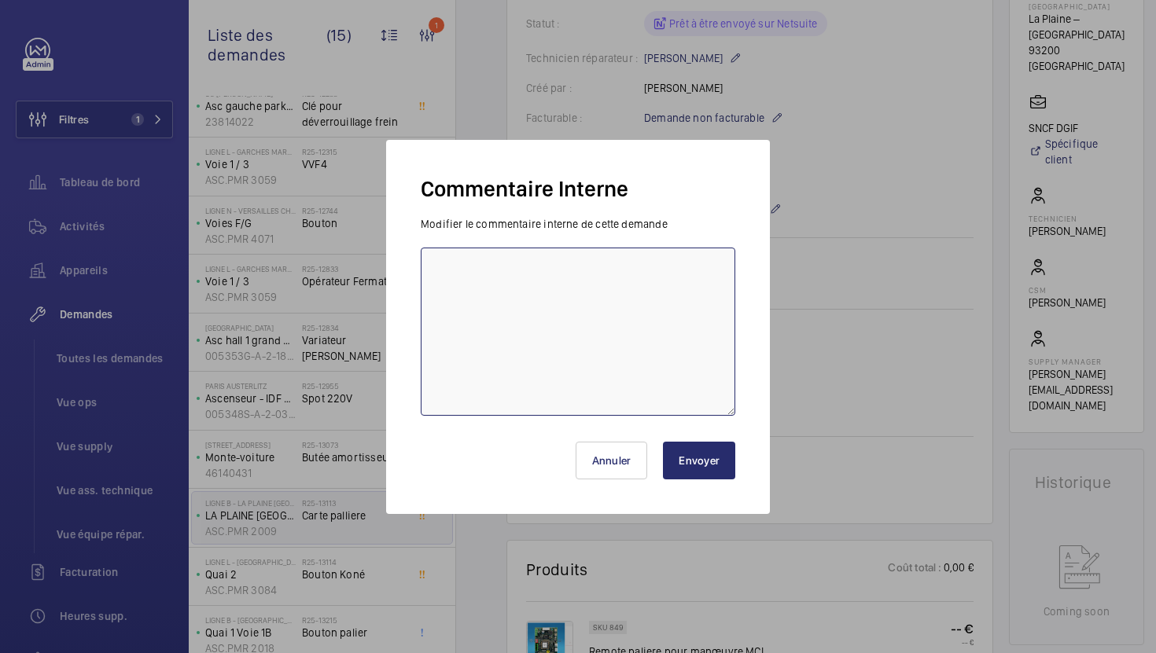
click at [611, 322] on textarea at bounding box center [578, 332] width 314 height 168
type textarea "03/10 en attente validation ops"
click at [722, 461] on button "Envoyer" at bounding box center [699, 461] width 72 height 38
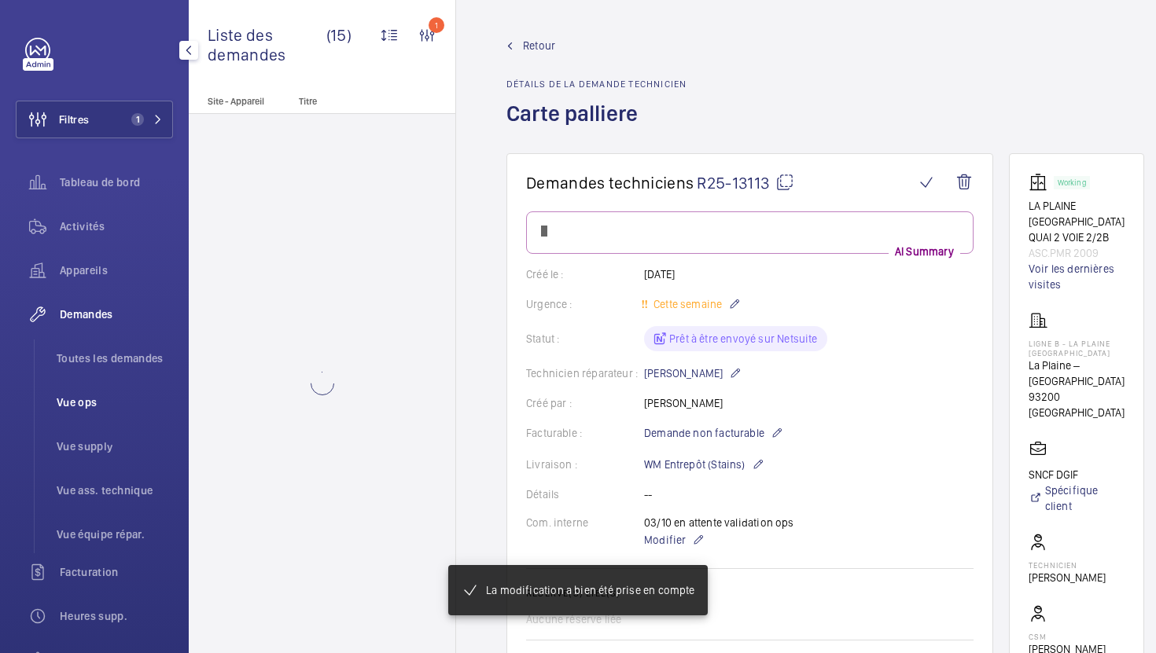
scroll to position [0, 0]
click at [126, 368] on li "Toutes les demandes" at bounding box center [108, 359] width 129 height 38
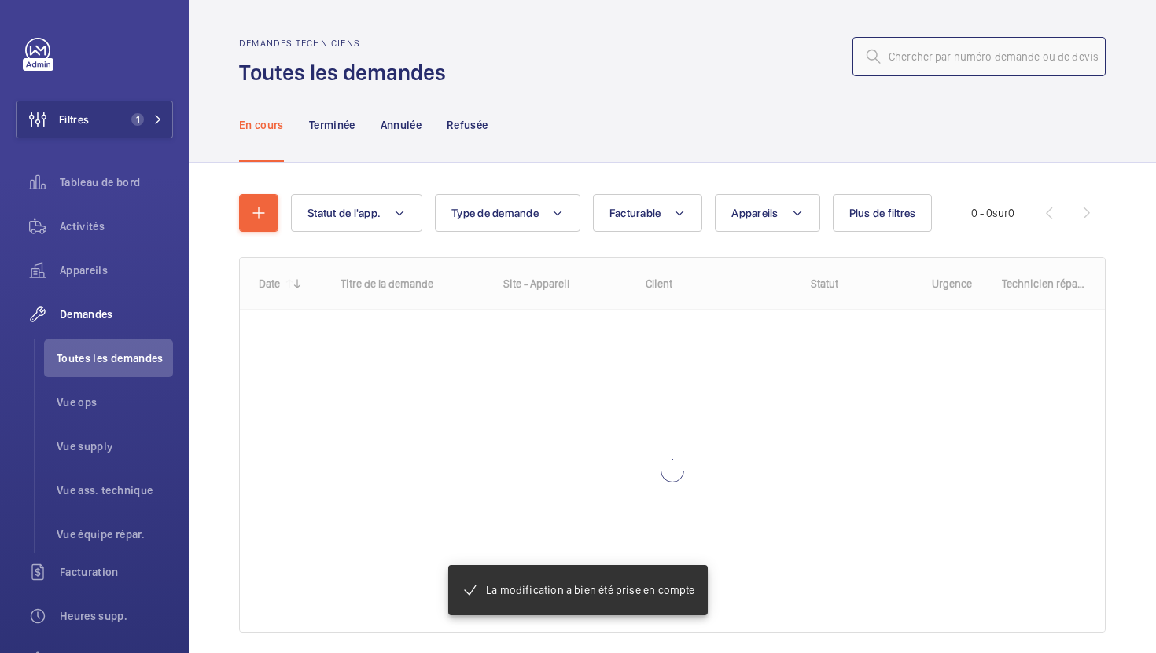
click at [924, 67] on input "text" at bounding box center [978, 56] width 253 height 39
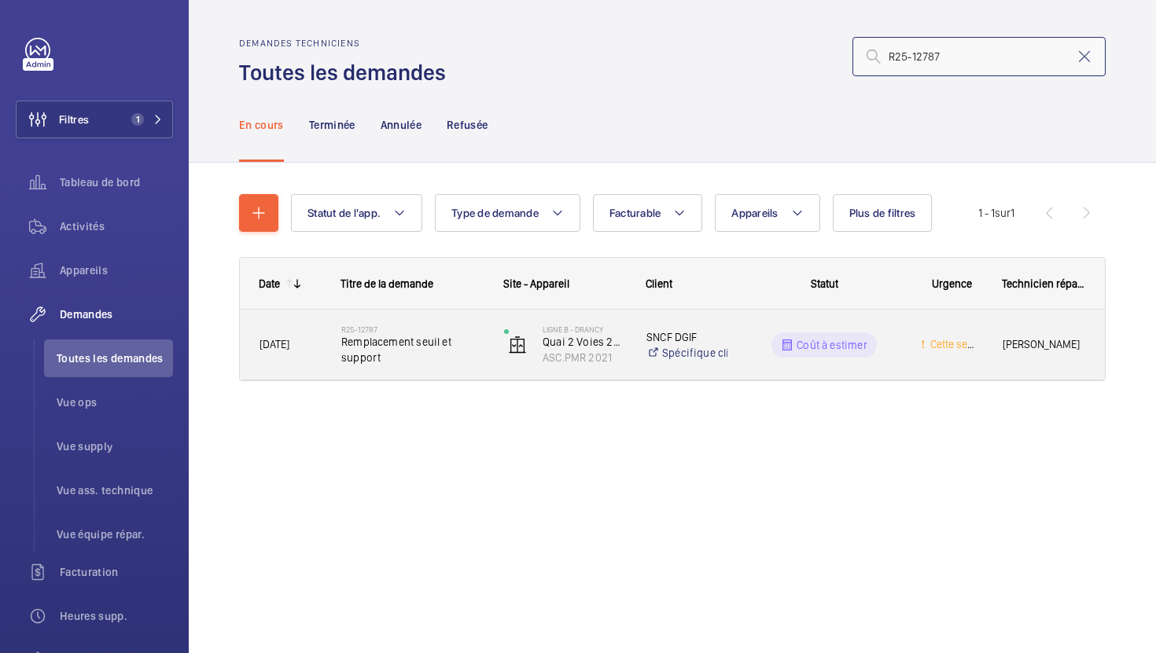
type input "R25-12787"
click at [459, 356] on span "Remplacement seuil et support" at bounding box center [412, 349] width 142 height 31
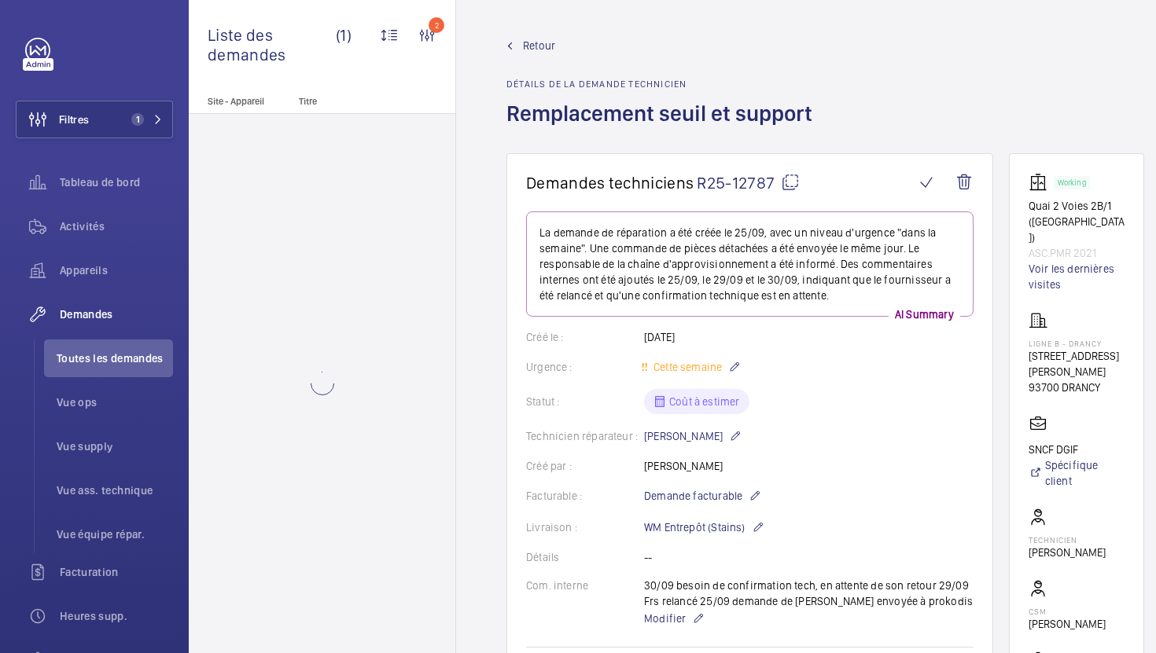
scroll to position [275, 0]
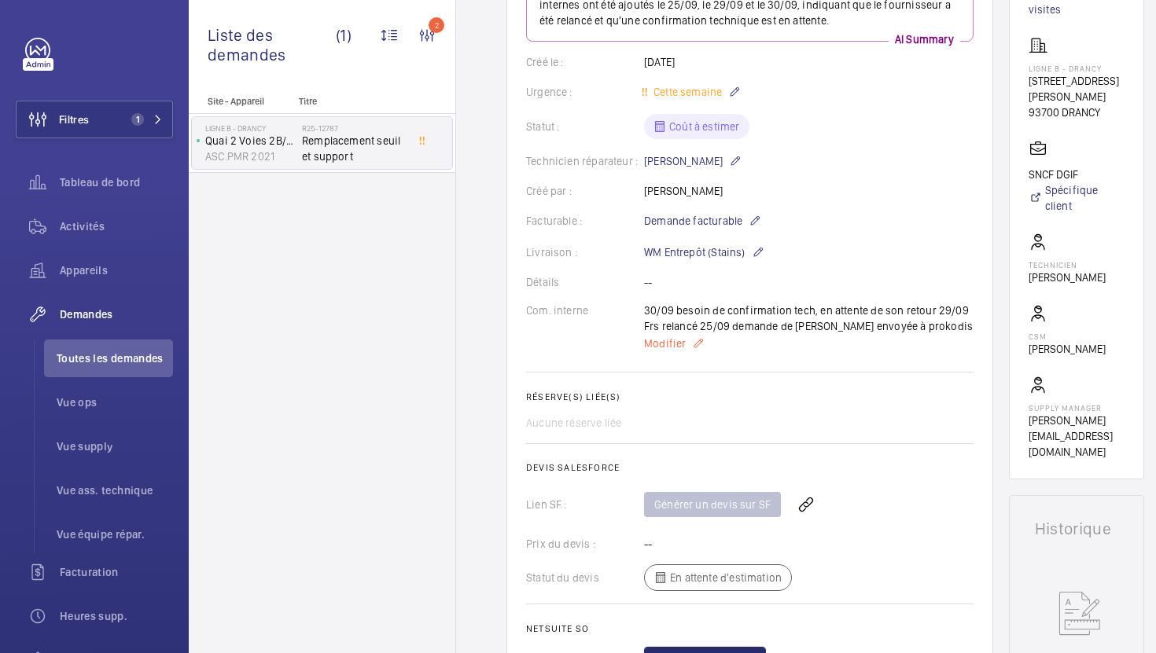
click at [663, 338] on span "Modifier" at bounding box center [665, 344] width 42 height 16
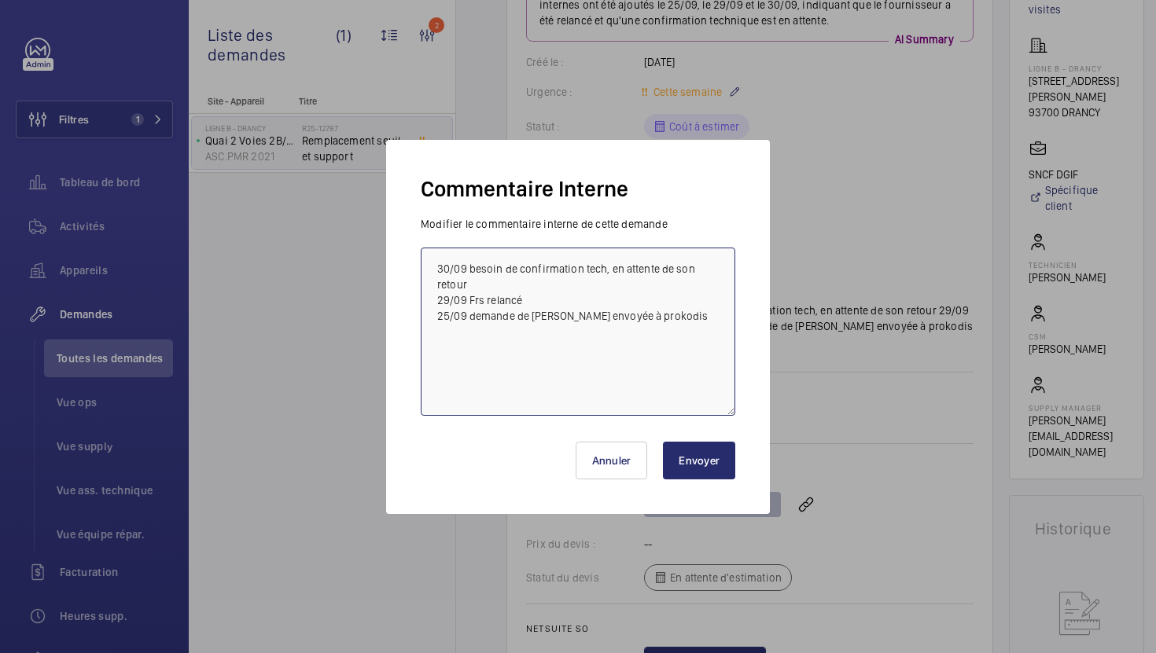
click at [434, 269] on textarea "30/09 besoin de confirmation tech, en attente de son retour 29/09 Frs relancé 2…" at bounding box center [578, 332] width 314 height 168
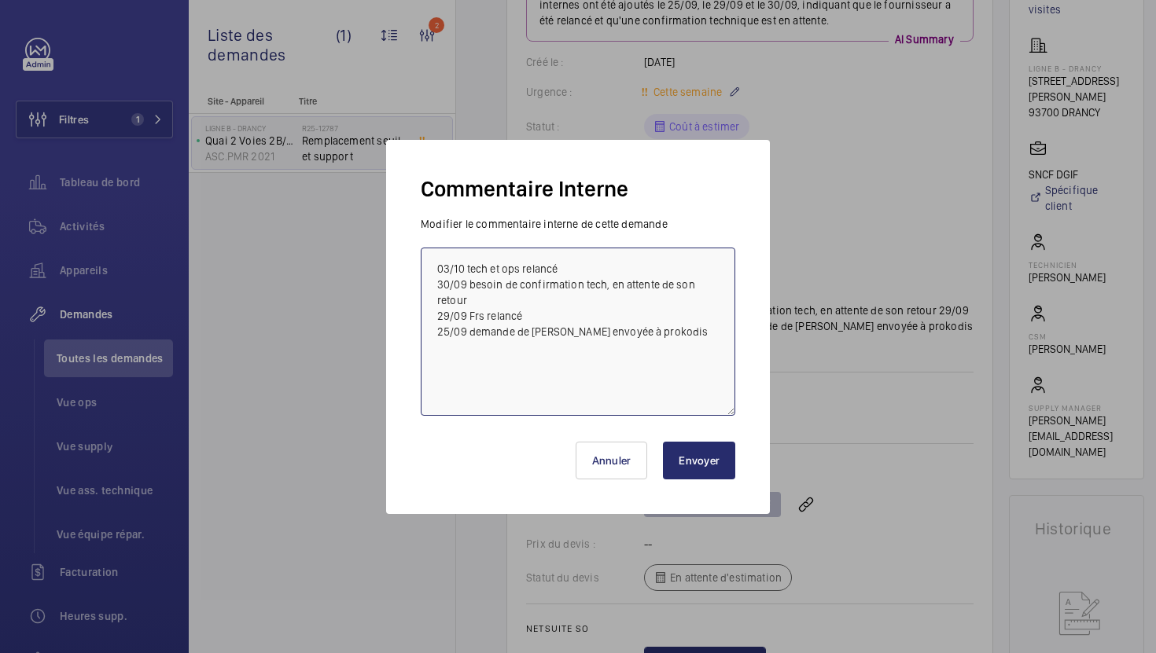
type textarea "03/10 tech et ops relancé 30/09 besoin de confirmation tech, en attente de son …"
click at [719, 480] on div "Annuler Envoyer" at bounding box center [578, 454] width 314 height 75
click at [716, 474] on button "Envoyer" at bounding box center [699, 461] width 72 height 38
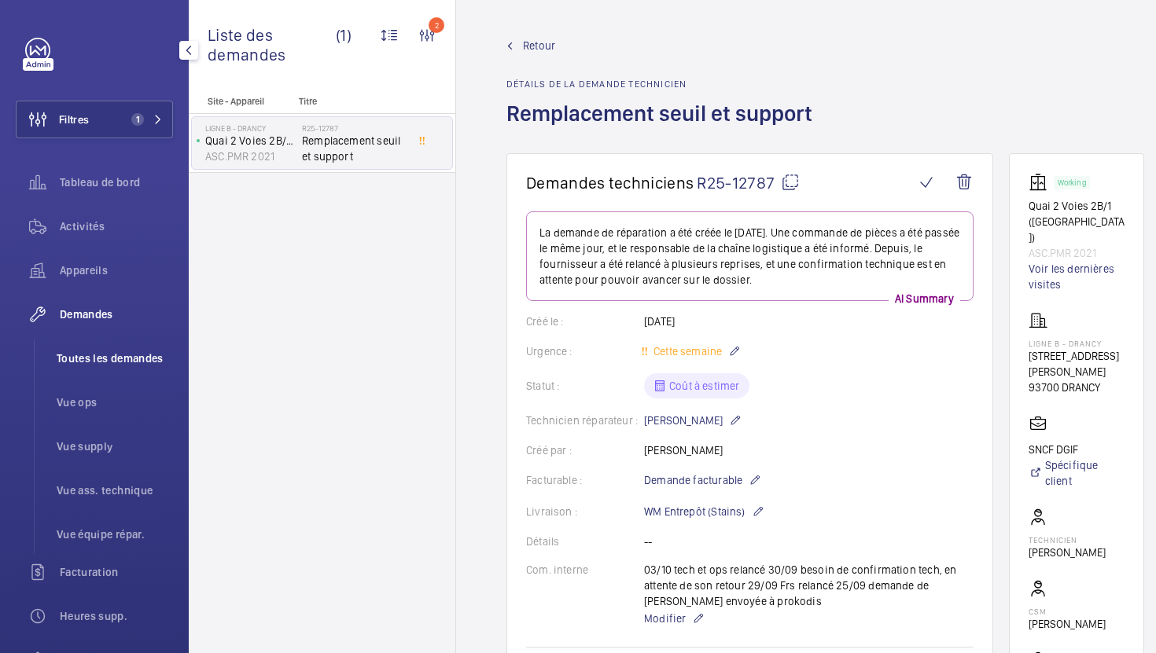
click at [114, 358] on span "Toutes les demandes" at bounding box center [115, 359] width 116 height 16
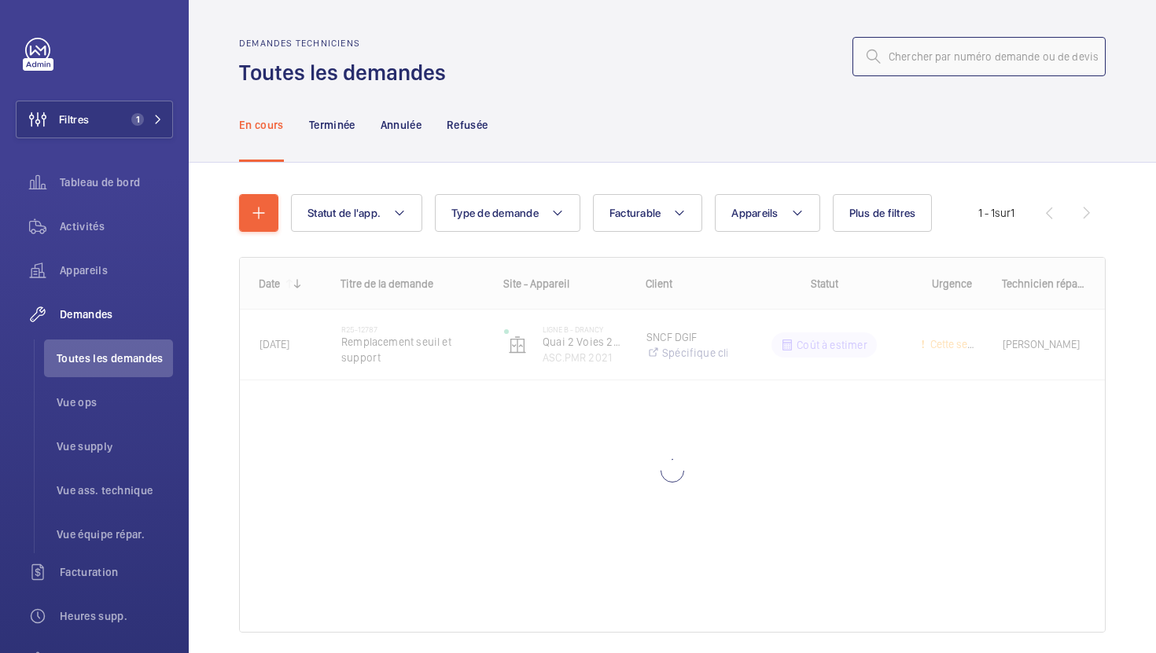
click at [910, 57] on input "text" at bounding box center [978, 56] width 253 height 39
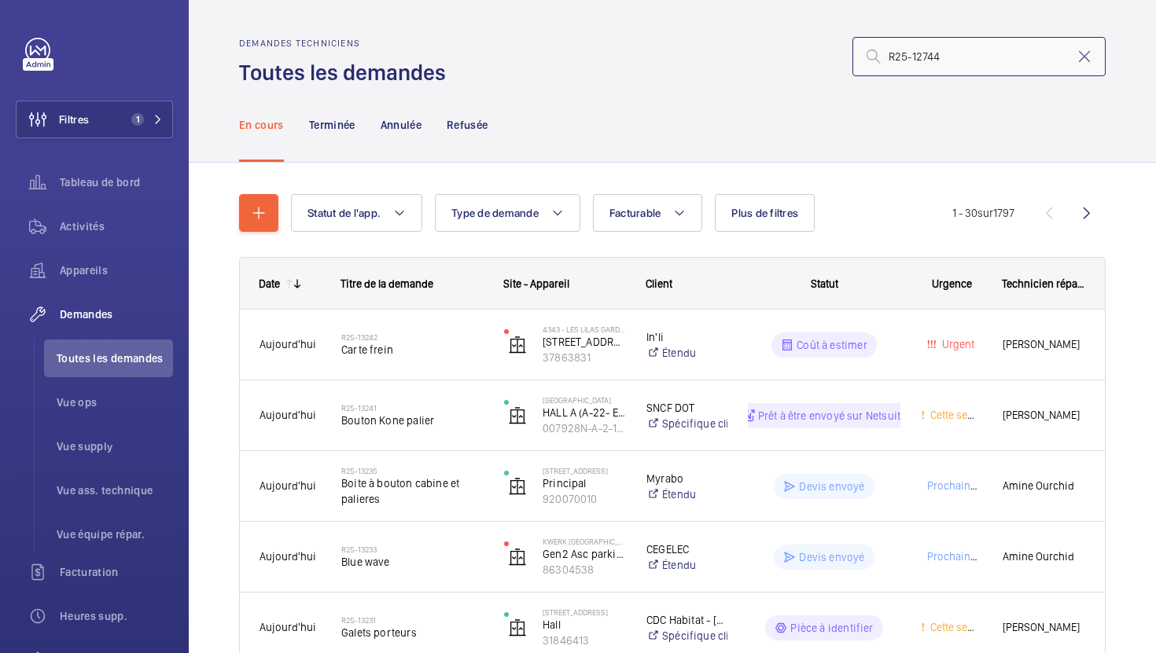
type input "R25-12744"
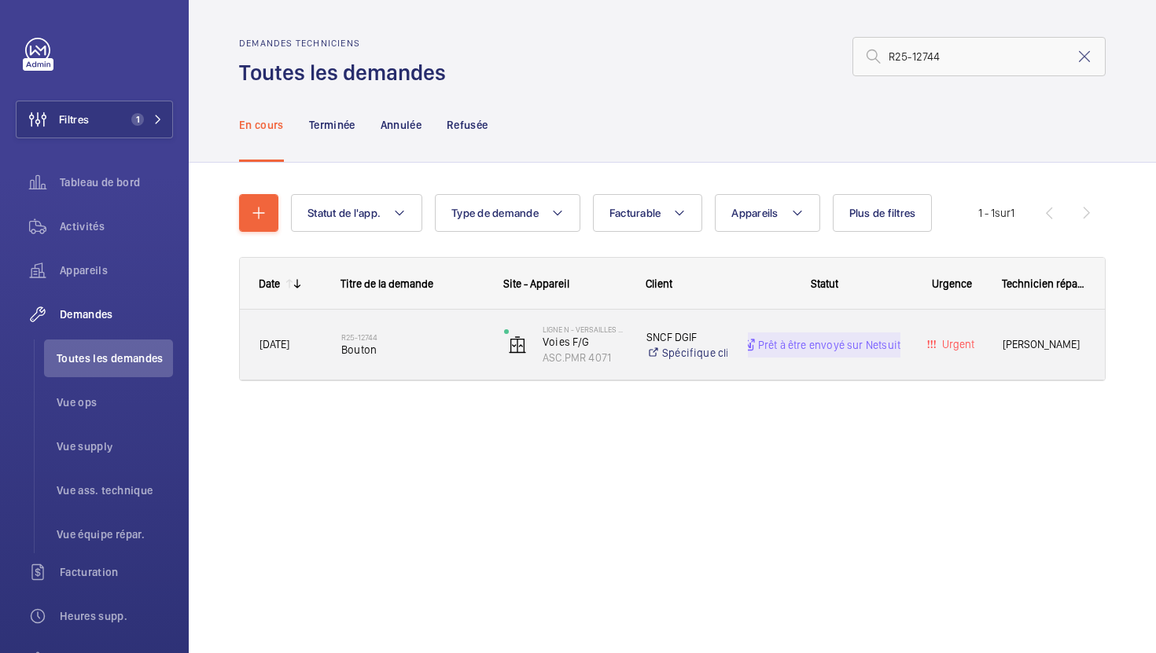
click at [467, 379] on div "R25-12744 Bouton" at bounding box center [402, 345] width 161 height 71
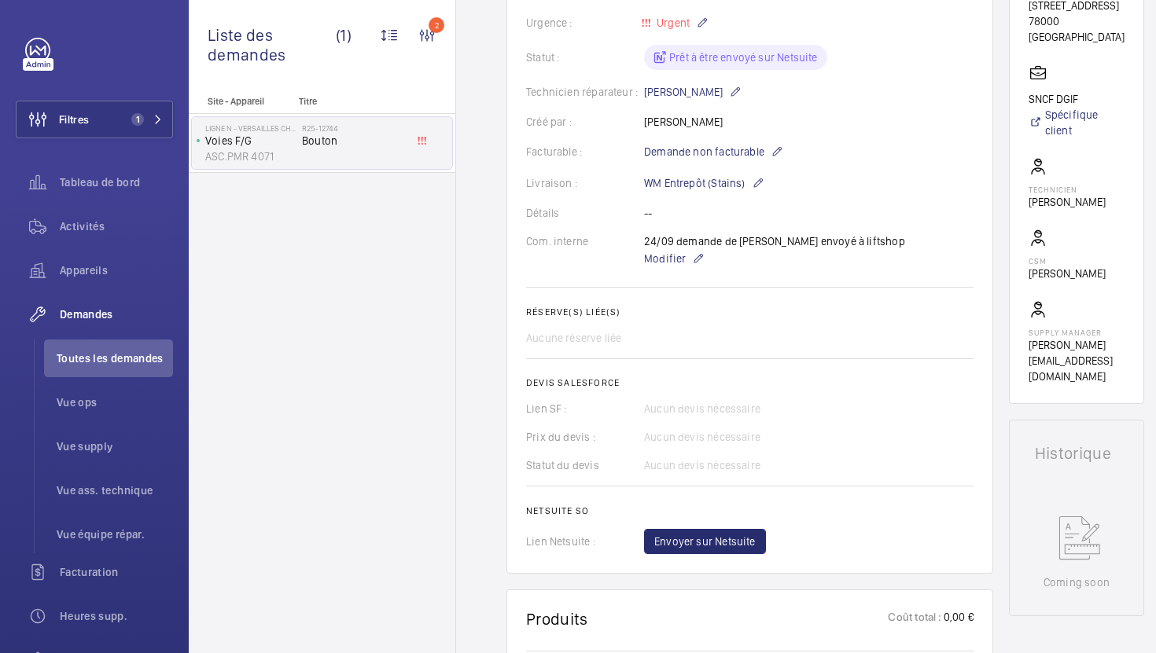
scroll to position [262, 0]
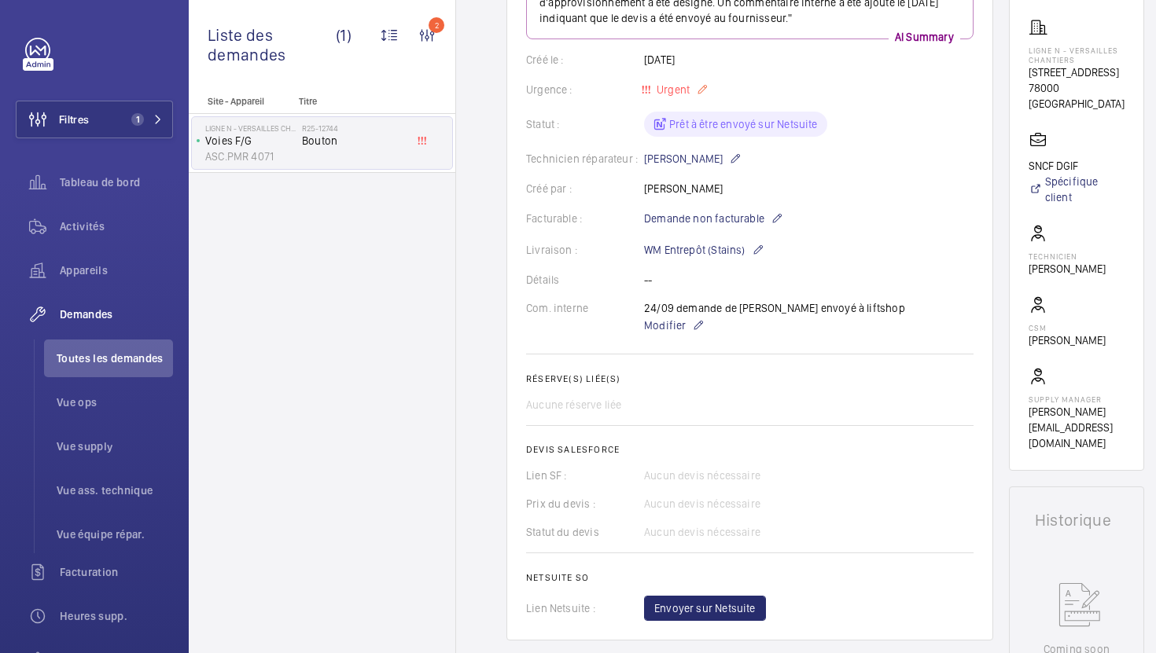
click at [686, 90] on span "Urgent" at bounding box center [671, 89] width 36 height 13
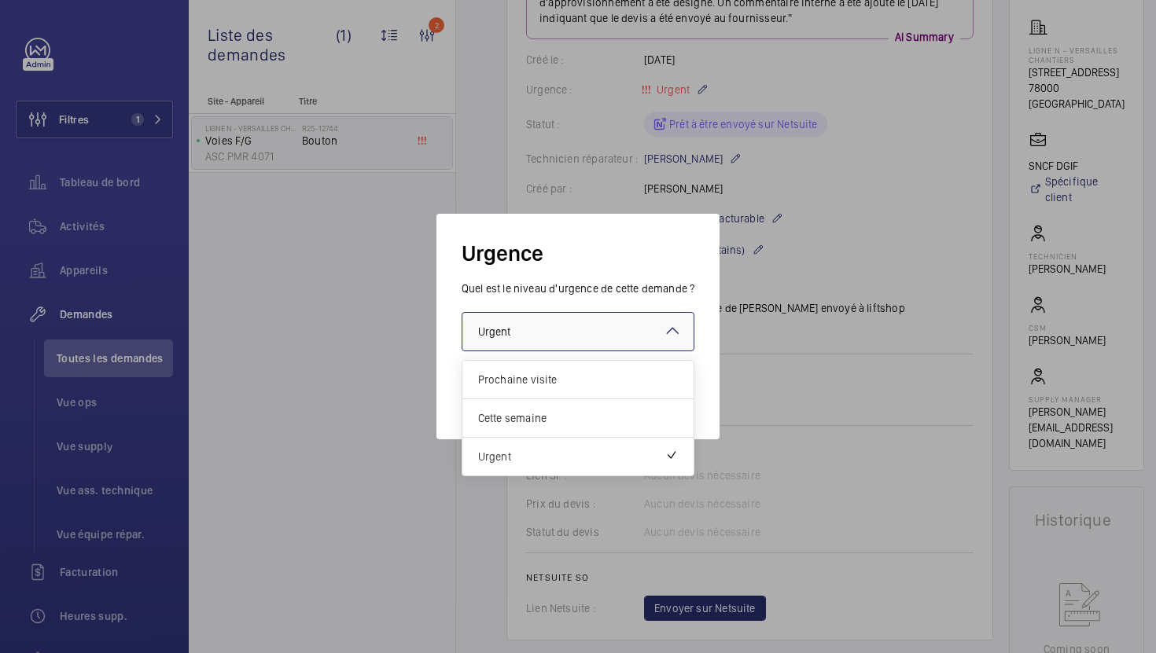
click at [636, 333] on div at bounding box center [578, 332] width 232 height 38
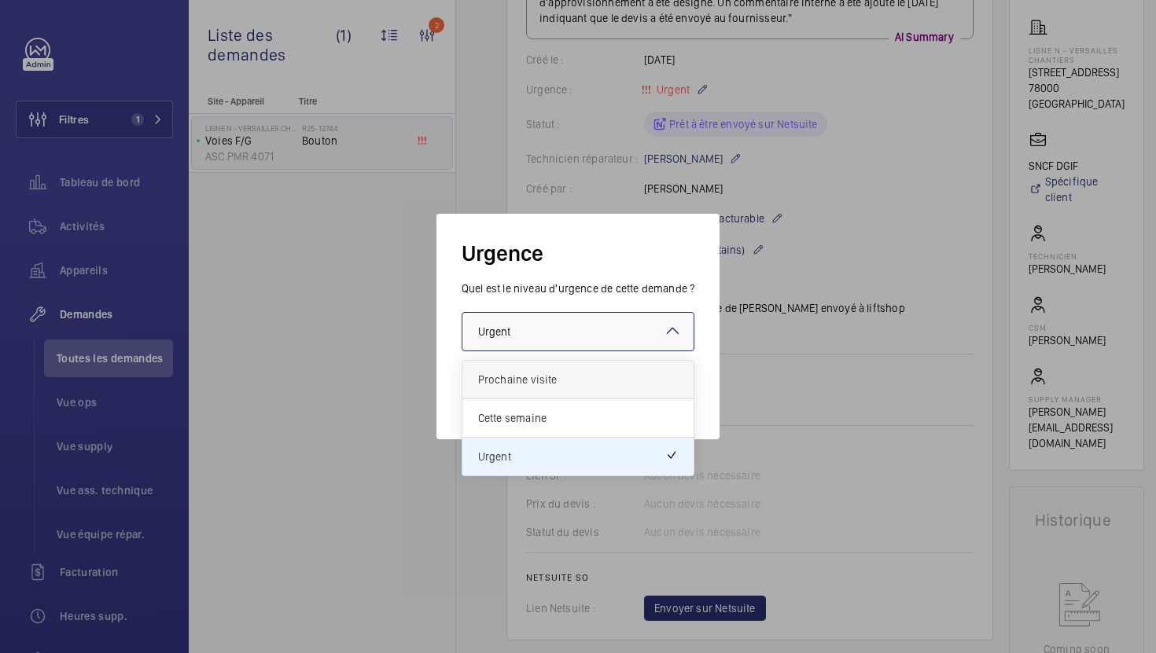
click at [623, 382] on span "Prochaine visite" at bounding box center [578, 380] width 200 height 16
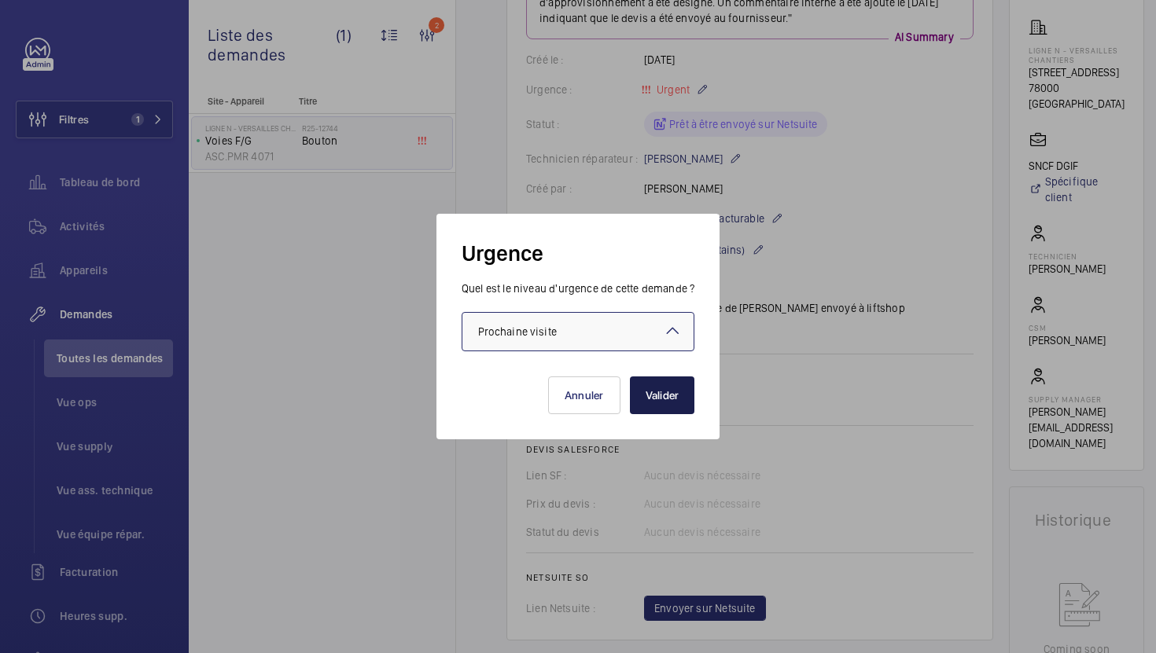
click at [664, 410] on button "Valider" at bounding box center [662, 396] width 65 height 38
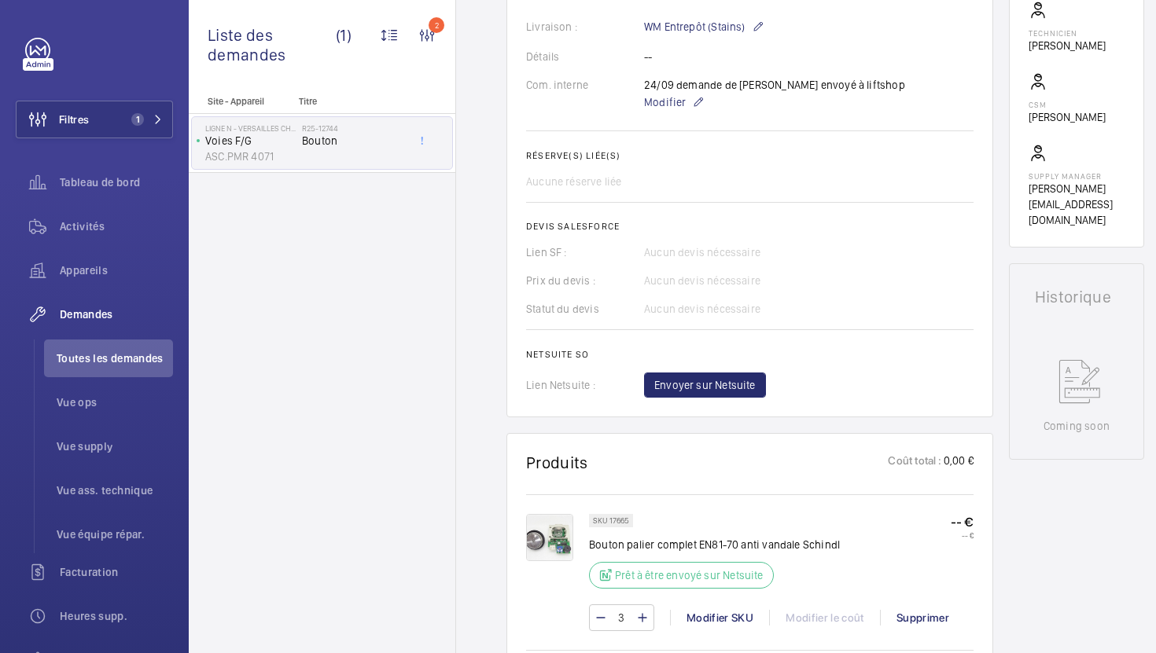
scroll to position [562, 0]
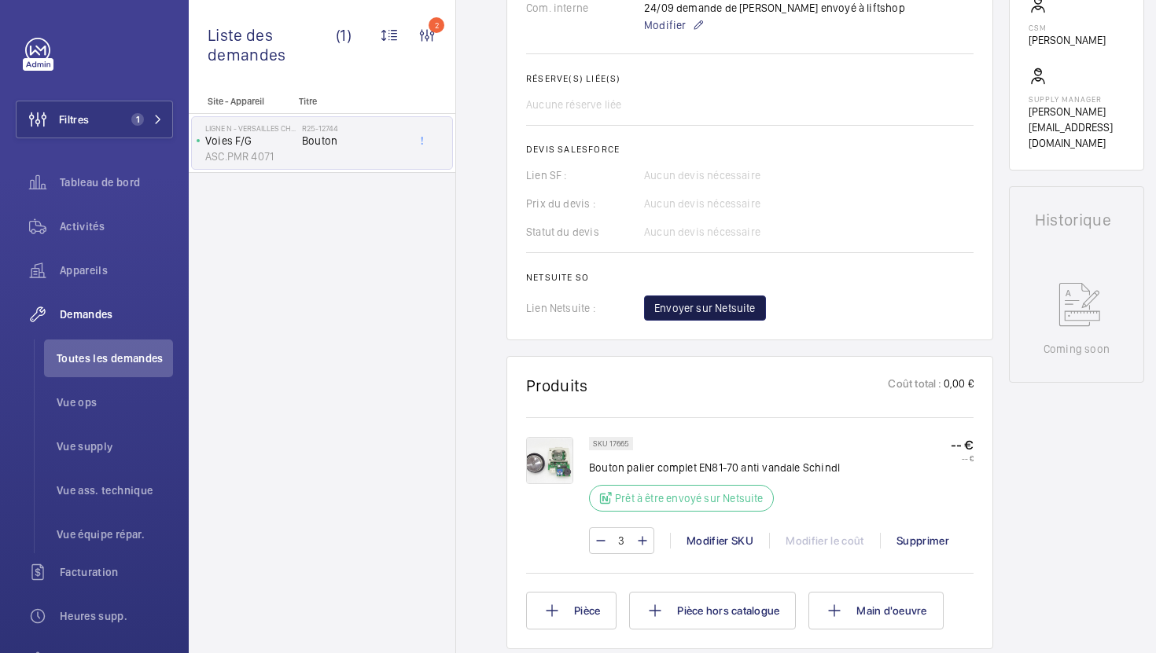
drag, startPoint x: 730, startPoint y: 311, endPoint x: 773, endPoint y: 320, distance: 43.5
click at [730, 311] on span "Envoyer sur Netsuite" at bounding box center [704, 308] width 101 height 16
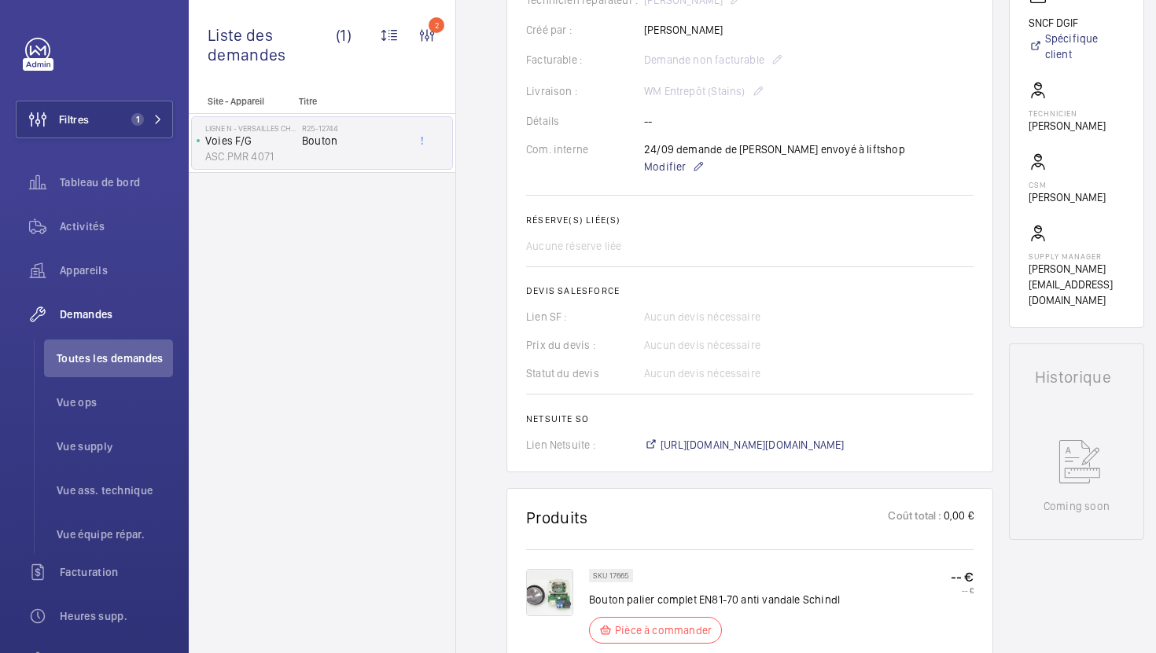
scroll to position [450, 0]
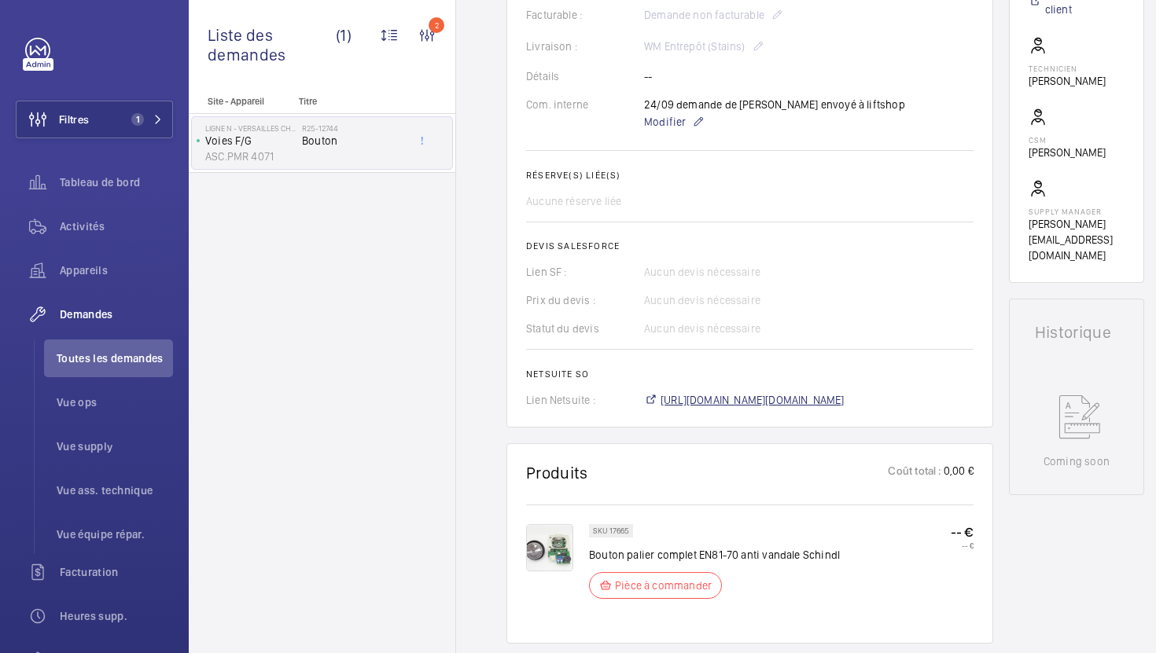
click at [704, 400] on span "[URL][DOMAIN_NAME][DOMAIN_NAME]" at bounding box center [752, 400] width 184 height 16
click at [667, 131] on p "Modifier" at bounding box center [774, 121] width 261 height 19
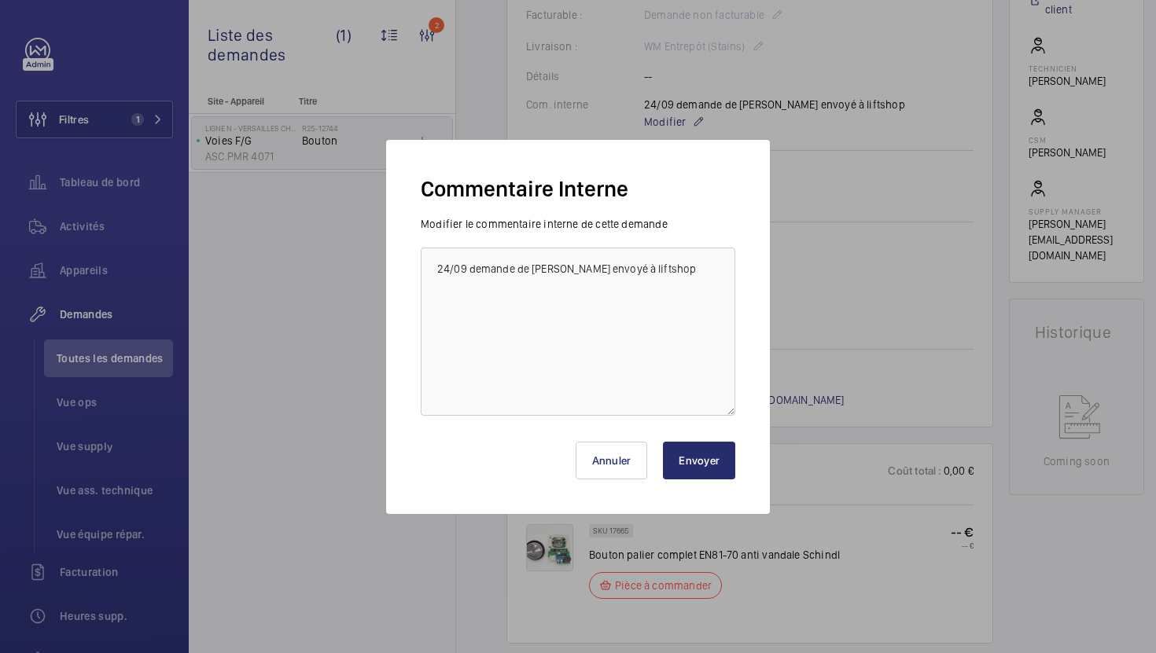
click at [667, 128] on div at bounding box center [578, 326] width 1156 height 653
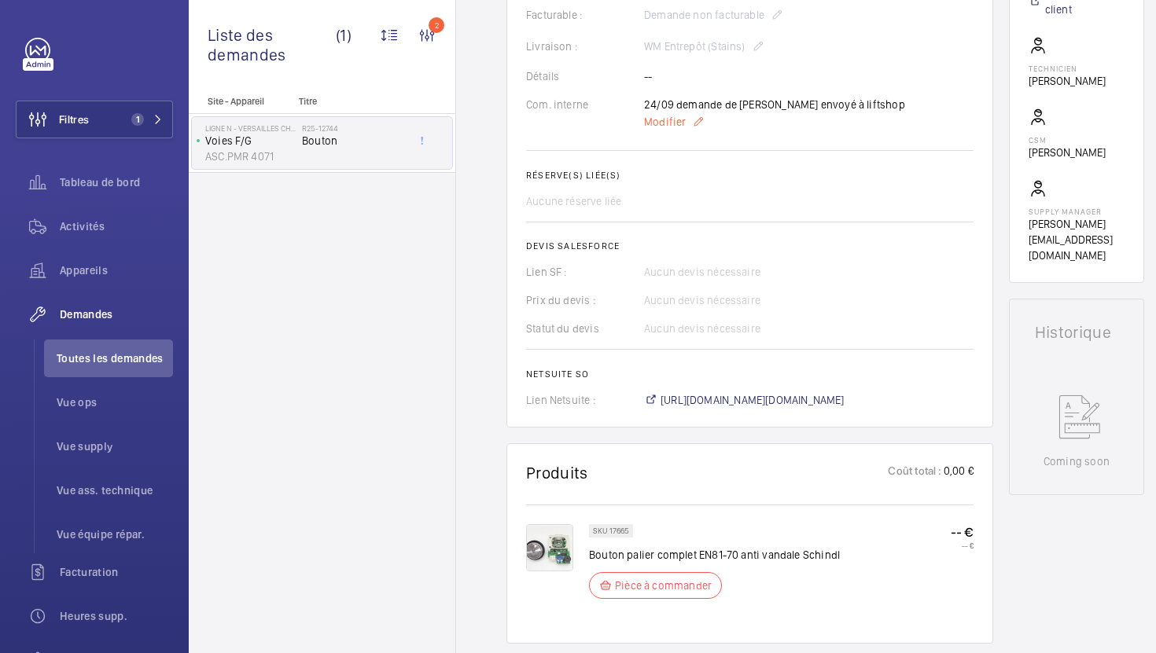
click at [672, 120] on span "Modifier" at bounding box center [665, 122] width 42 height 16
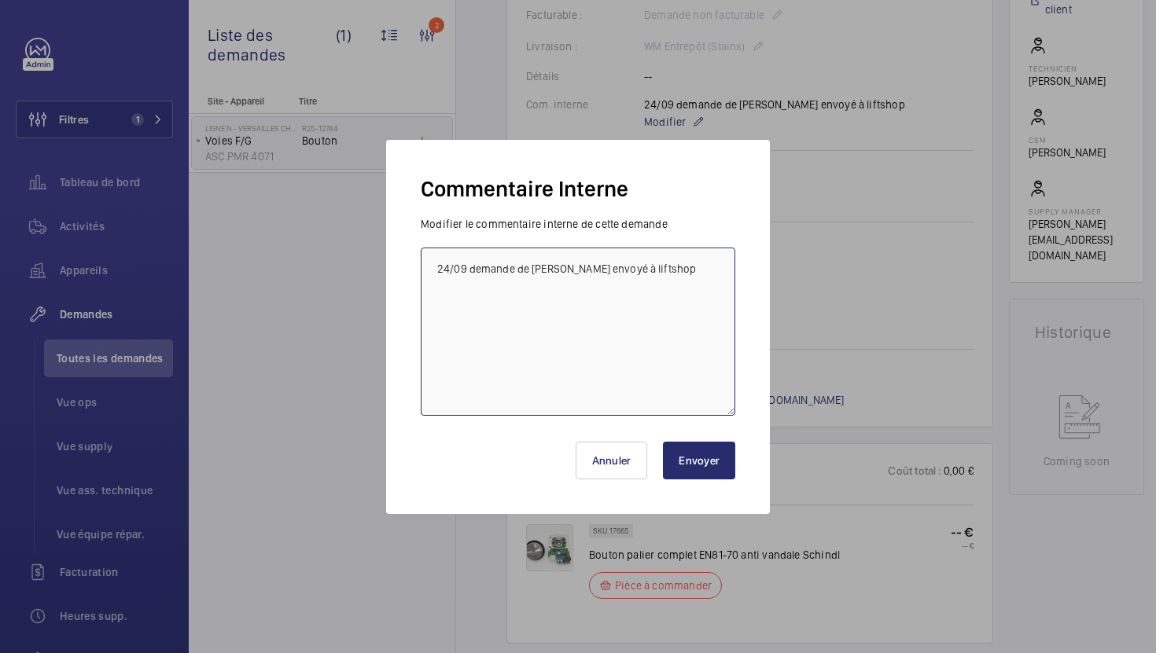
click at [435, 270] on textarea "24/09 demande de [PERSON_NAME] envoyé à liftshop" at bounding box center [578, 332] width 314 height 168
type textarea "03/10 en attente du reglement proforma 24/09 demande de devis envoyé à liftshop"
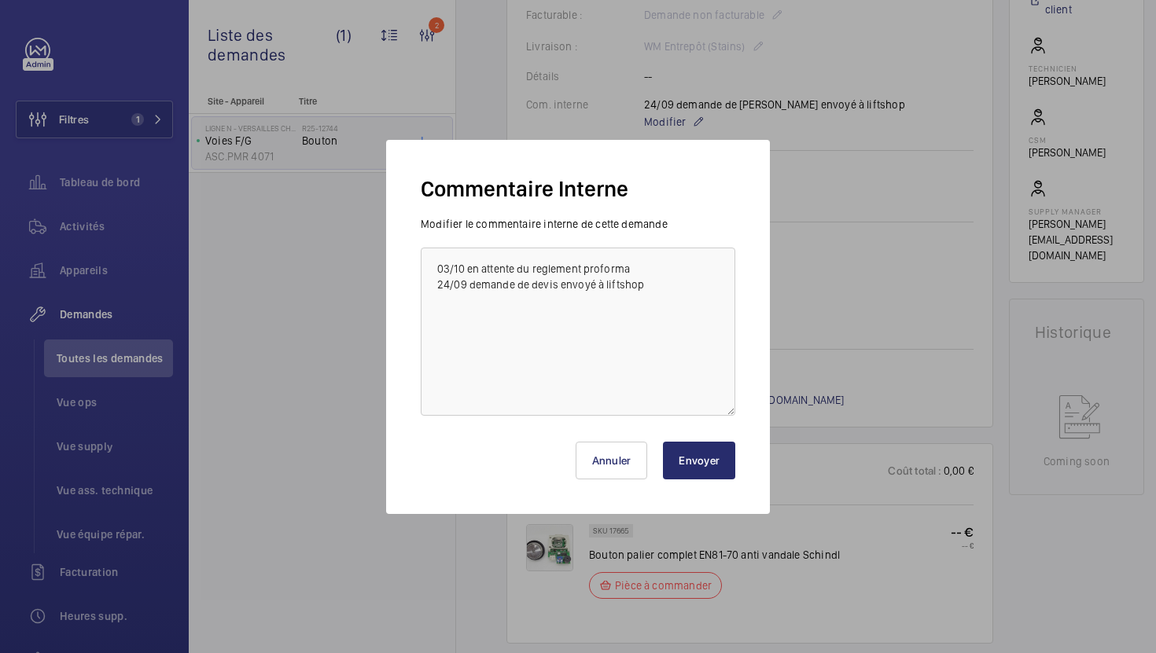
click at [674, 450] on button "Envoyer" at bounding box center [699, 461] width 72 height 38
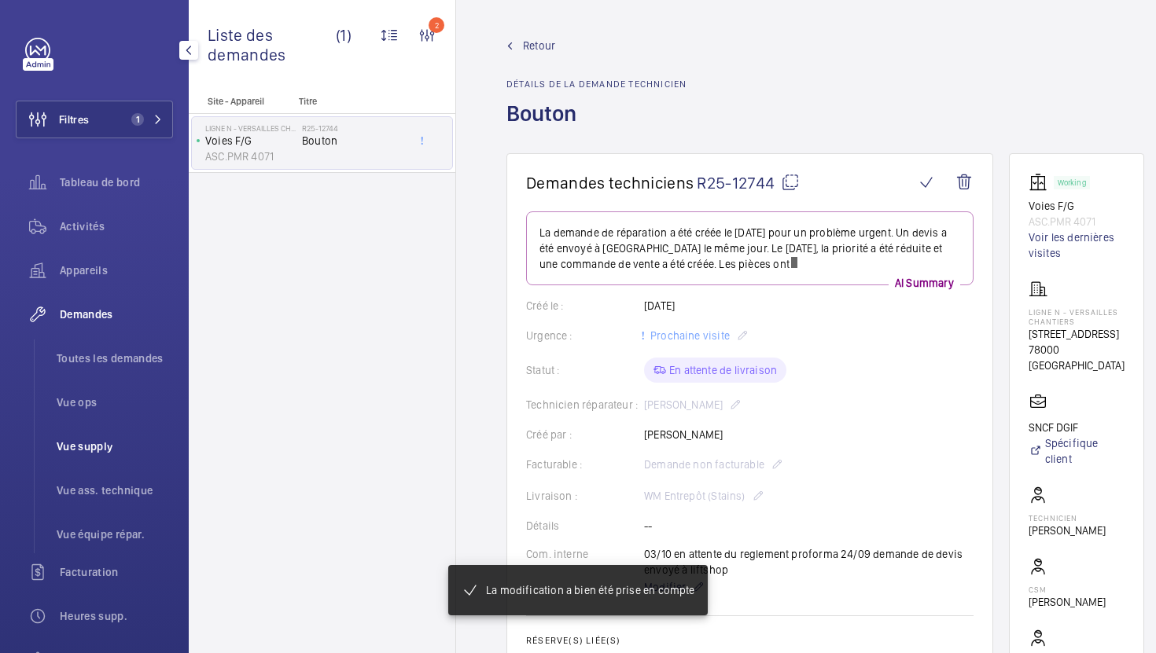
click at [111, 448] on span "Vue supply" at bounding box center [115, 447] width 116 height 16
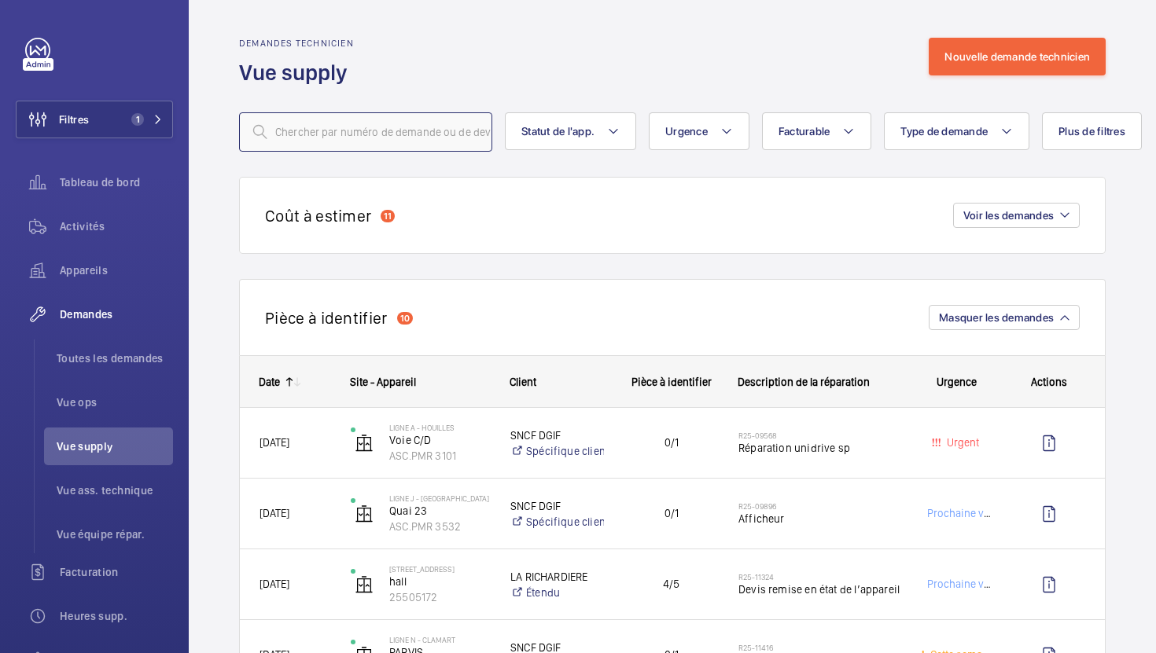
click at [373, 139] on input "text" at bounding box center [365, 131] width 253 height 39
paste input "R25-13231"
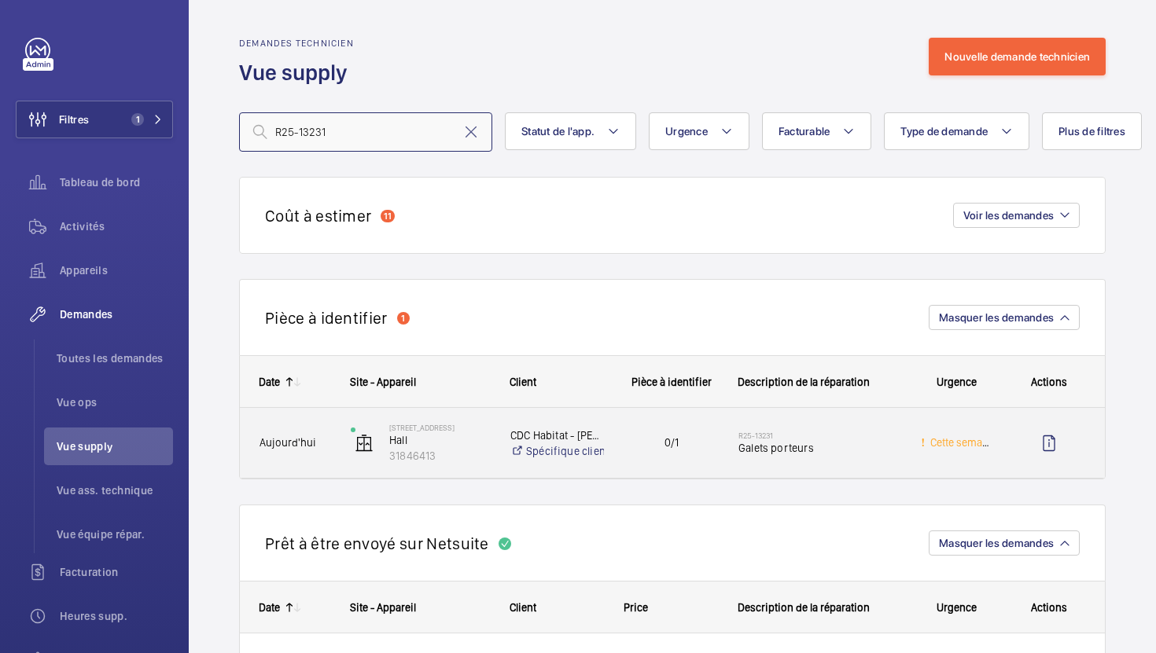
type input "R25-13231"
click at [644, 459] on div "0/1" at bounding box center [661, 443] width 112 height 50
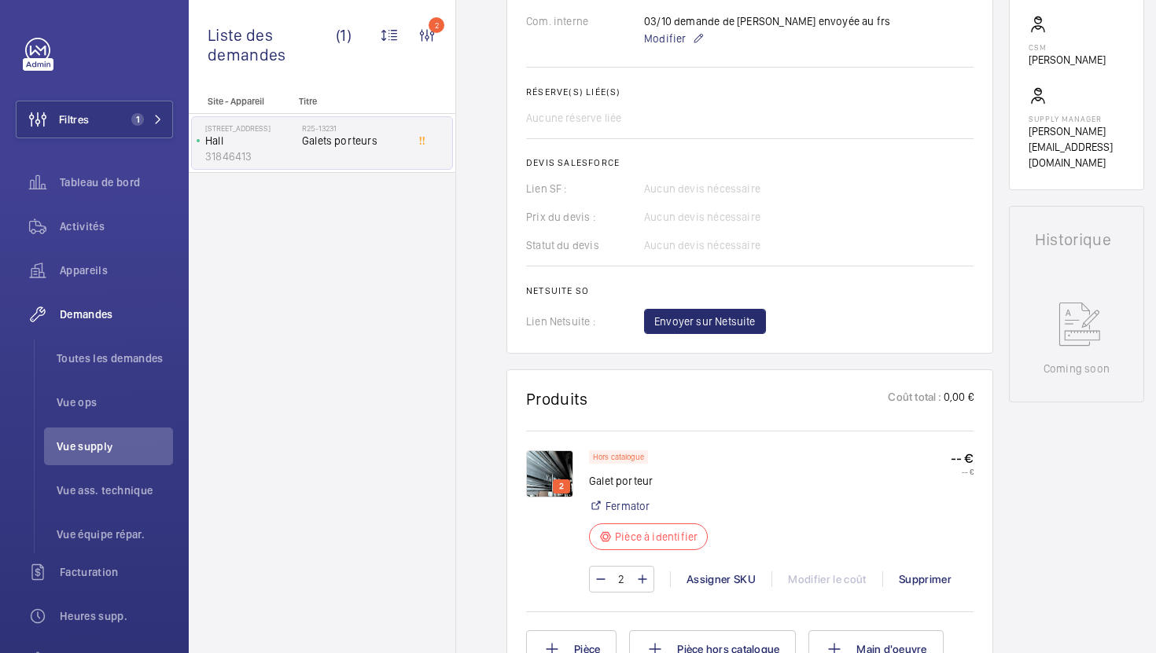
scroll to position [734, 0]
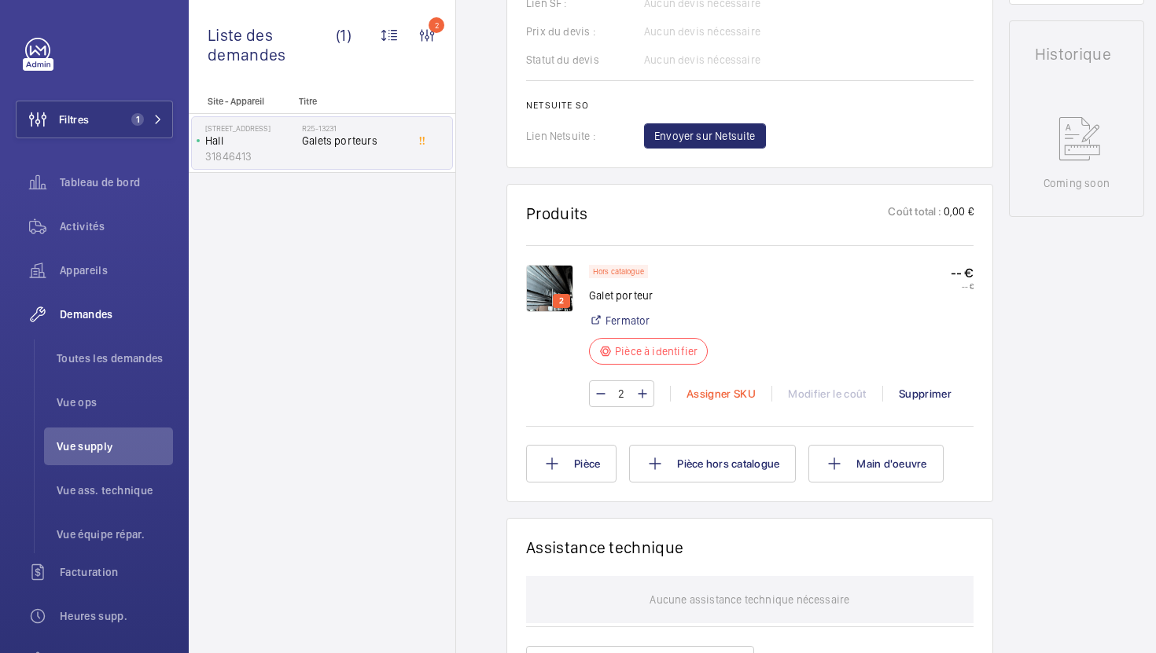
click at [707, 402] on div "Assigner SKU" at bounding box center [720, 394] width 101 height 16
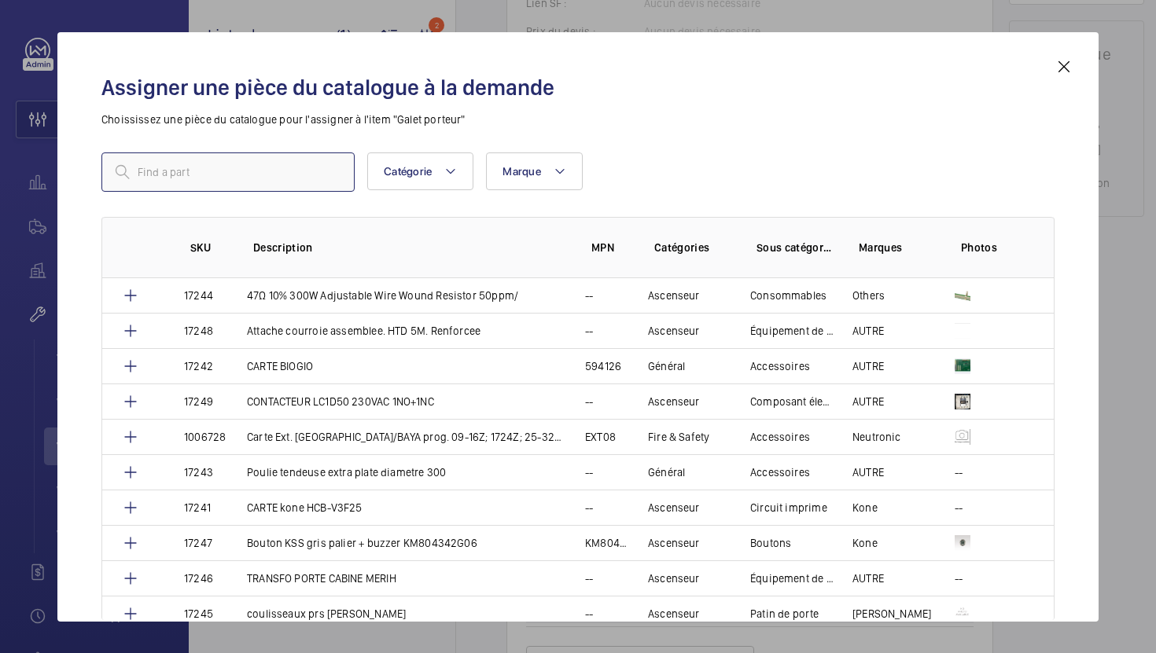
click at [274, 172] on input "text" at bounding box center [227, 172] width 253 height 39
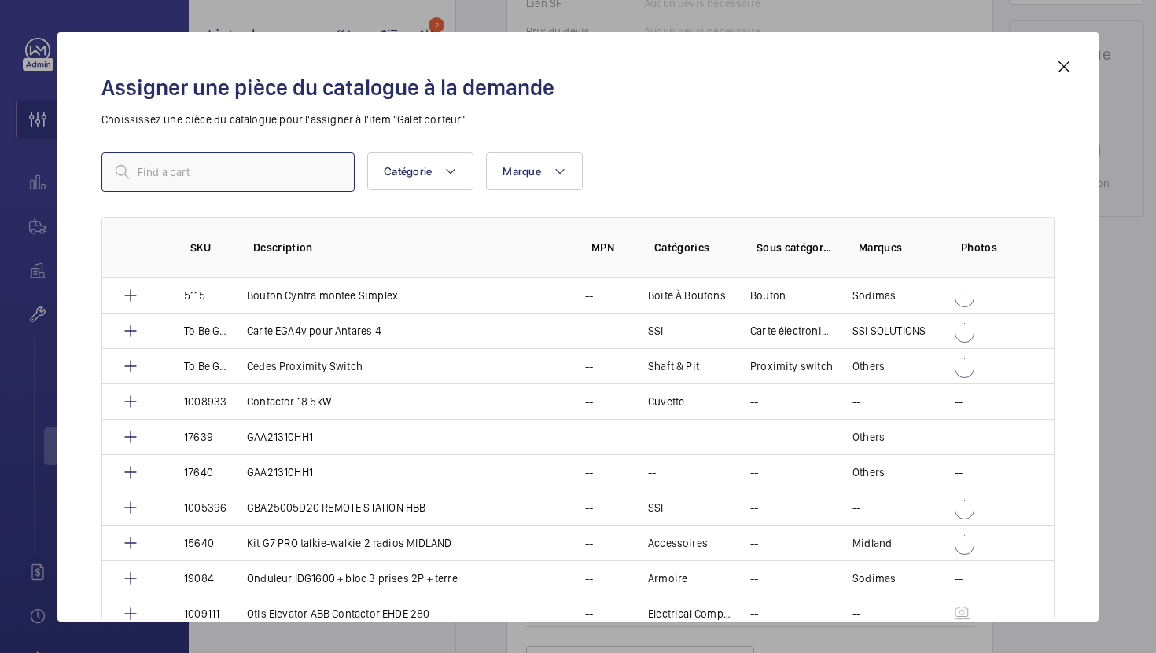
paste input "1010436"
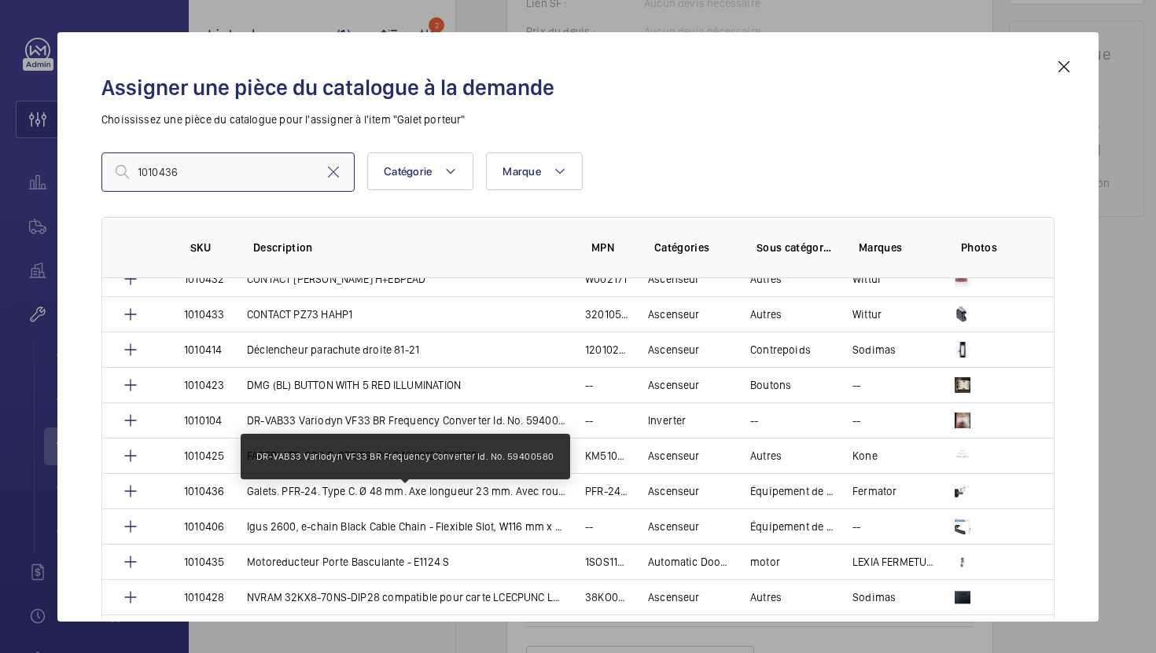
scroll to position [336, 0]
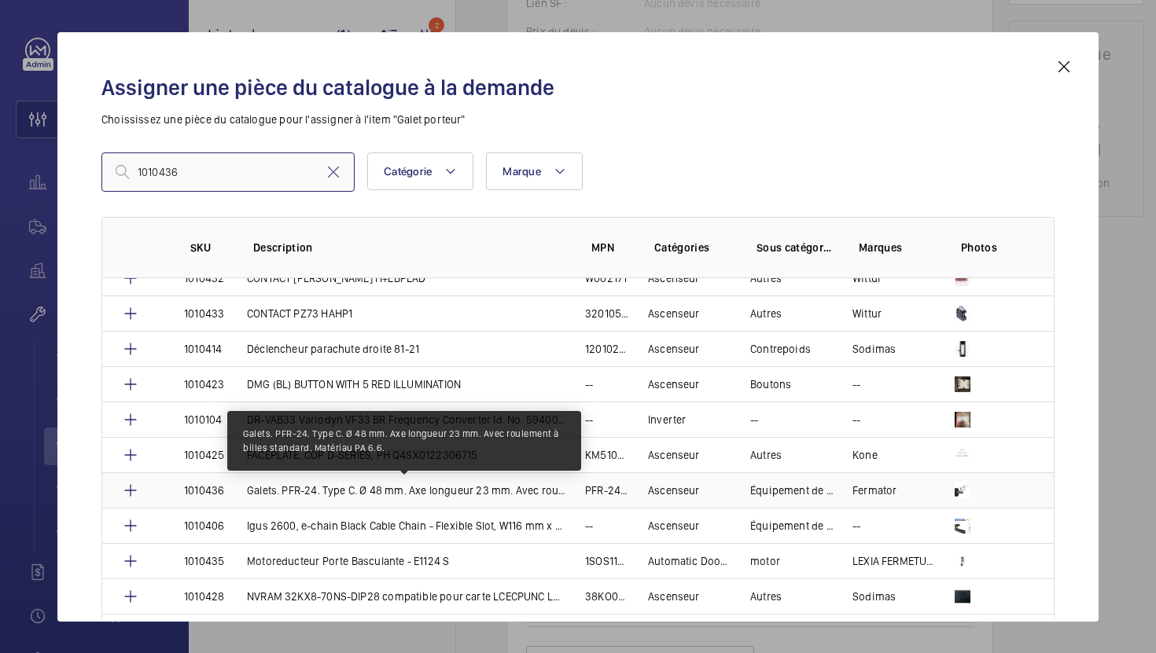
type input "1010436"
click at [377, 488] on p "Galets. PFR-24. Type C. Ø 48 mm. Axe longueur 23 mm. Avec roulement à billes st…" at bounding box center [406, 491] width 319 height 16
